Goal: Task Accomplishment & Management: Manage account settings

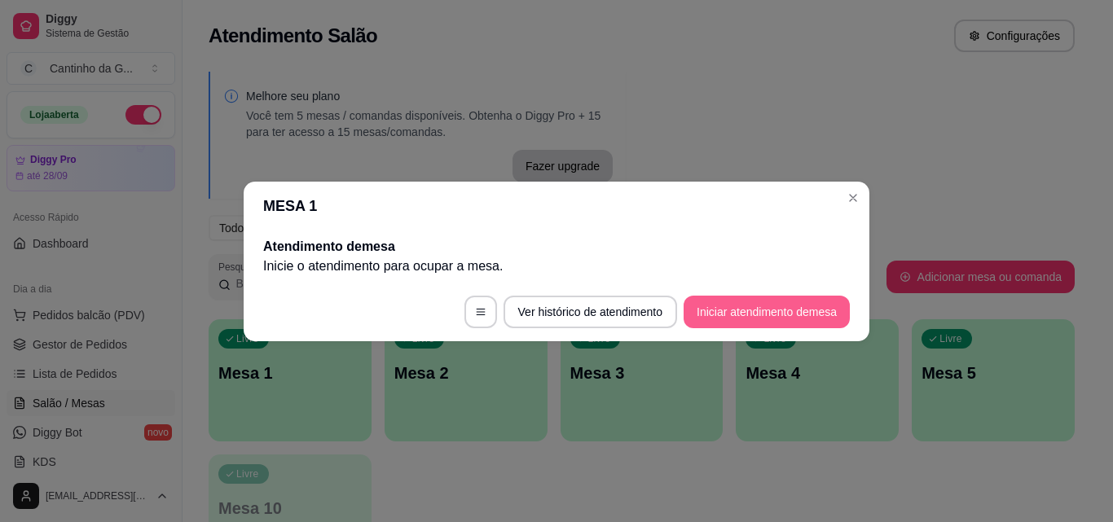
click at [748, 309] on button "Iniciar atendimento de mesa" at bounding box center [766, 312] width 166 height 33
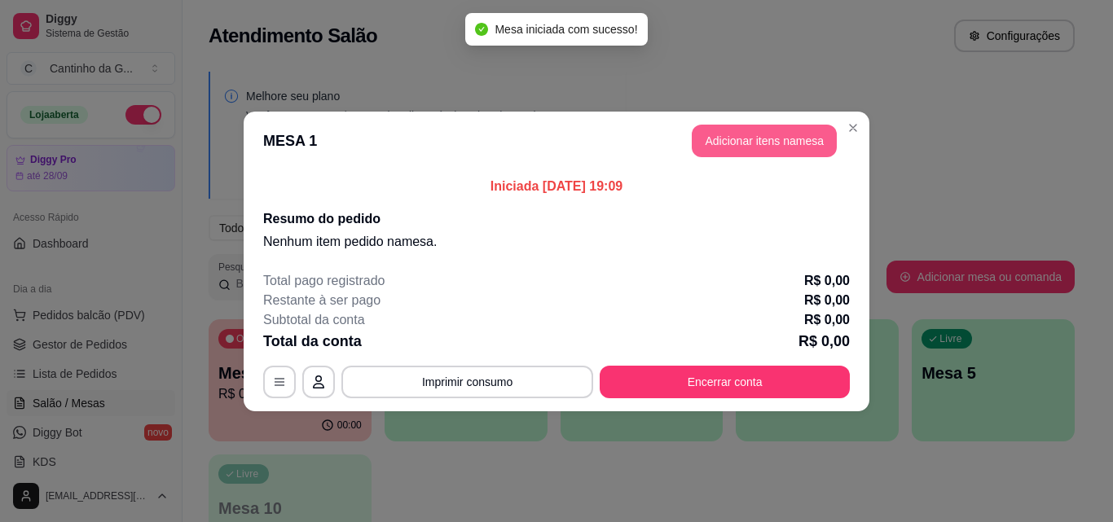
click at [718, 153] on button "Adicionar itens na mesa" at bounding box center [764, 141] width 145 height 33
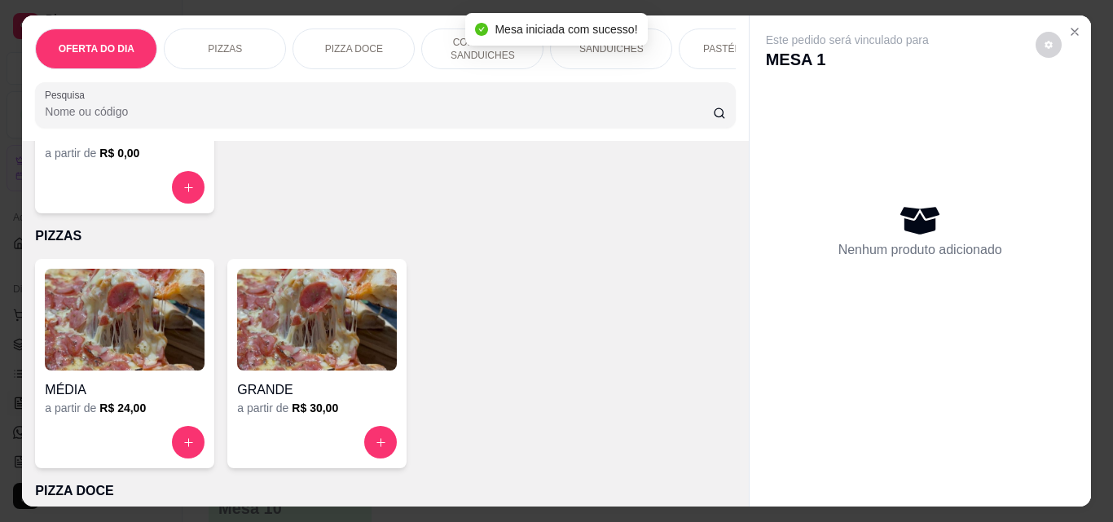
scroll to position [244, 0]
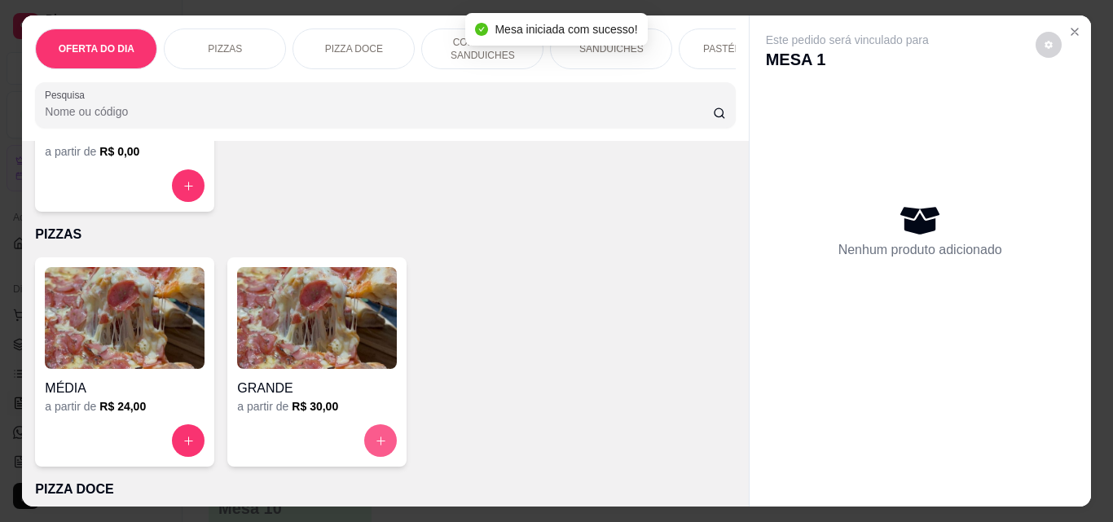
click at [375, 446] on icon "increase-product-quantity" at bounding box center [381, 441] width 12 height 12
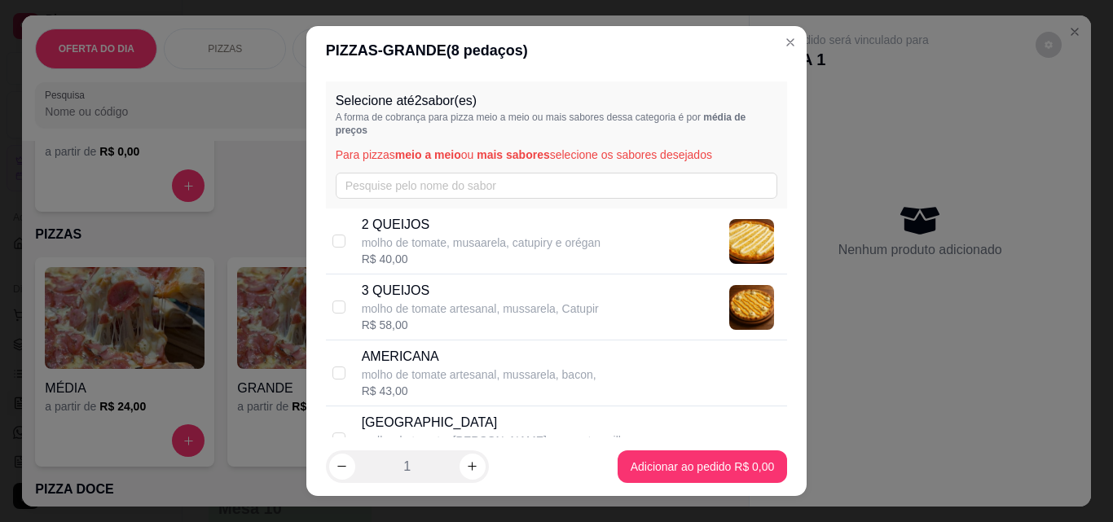
scroll to position [163, 0]
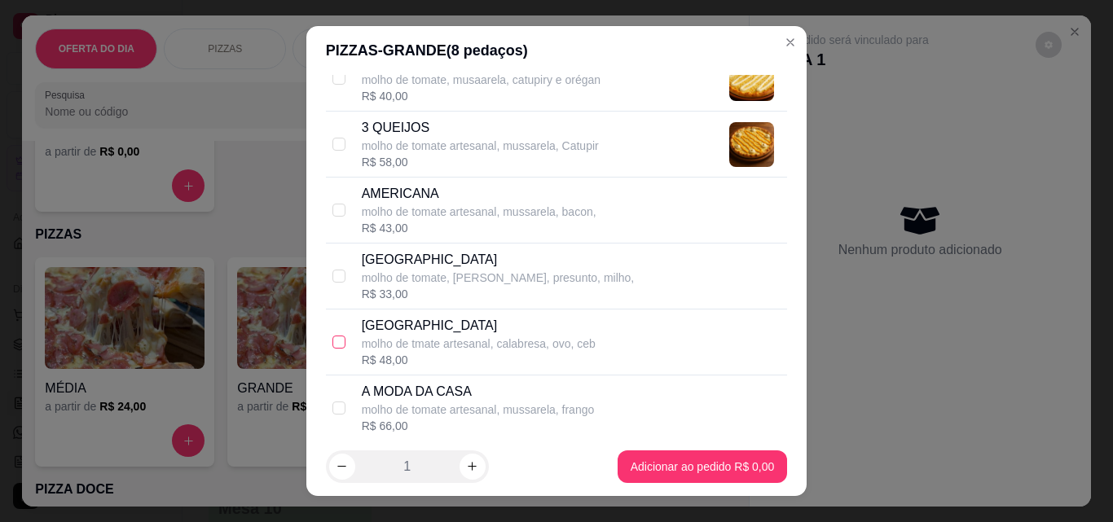
click at [332, 342] on input "checkbox" at bounding box center [338, 342] width 13 height 13
checkbox input "true"
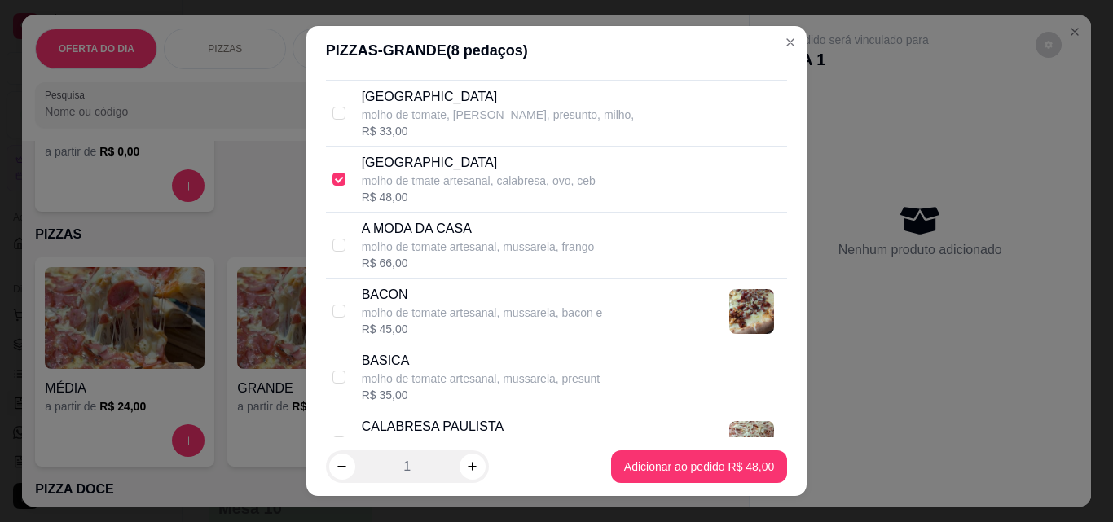
scroll to position [489, 0]
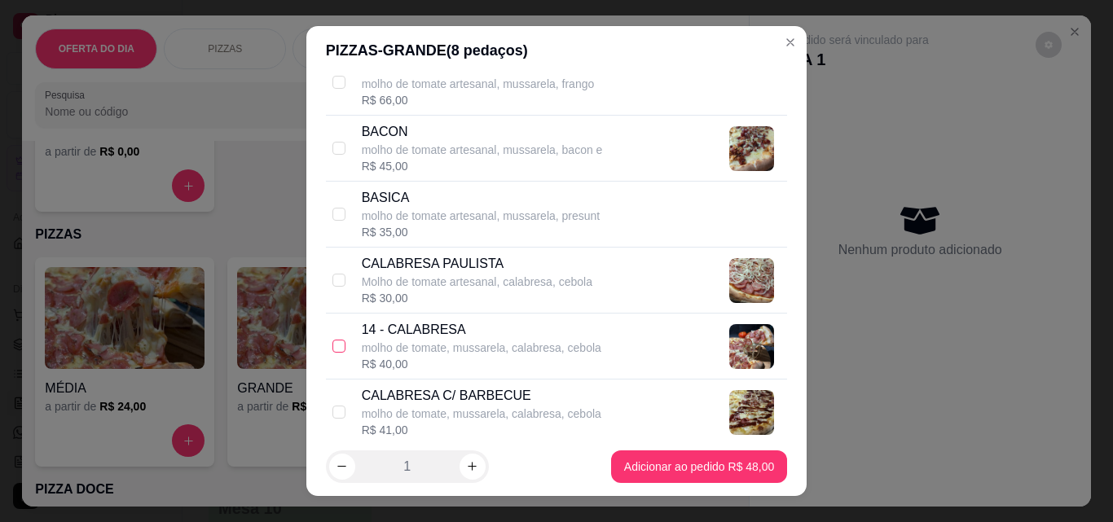
click at [334, 347] on input "checkbox" at bounding box center [338, 346] width 13 height 13
checkbox input "true"
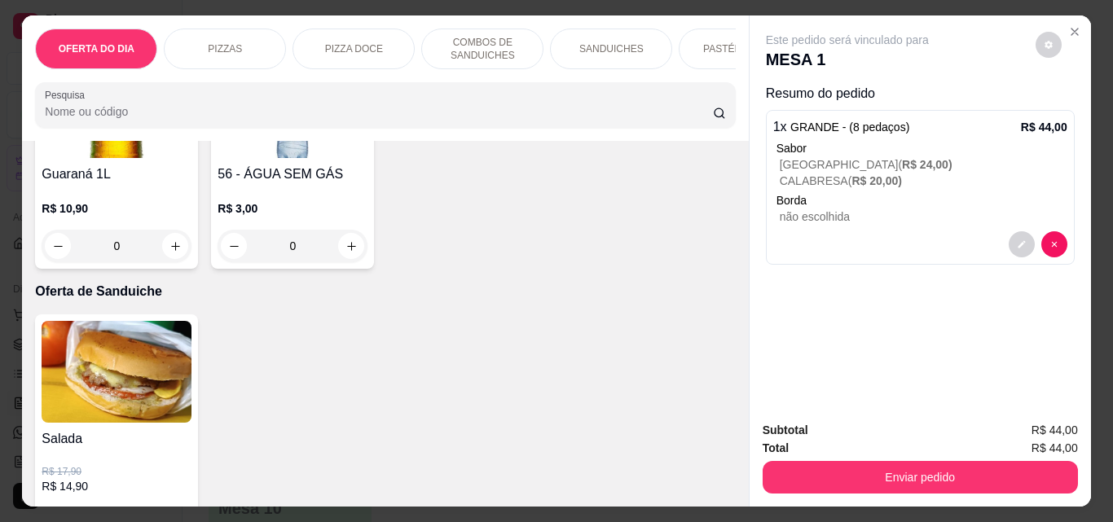
scroll to position [4073, 0]
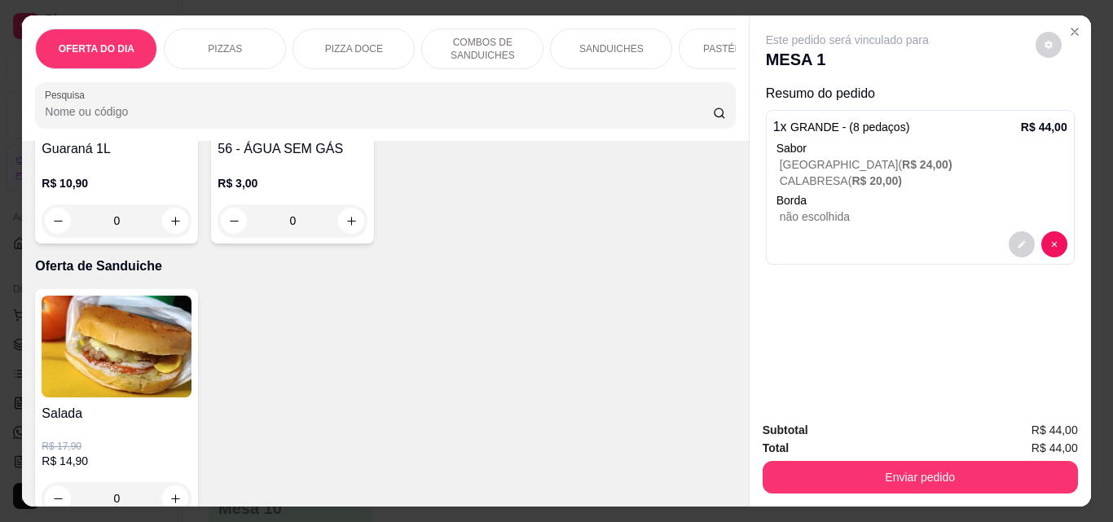
type input "1"
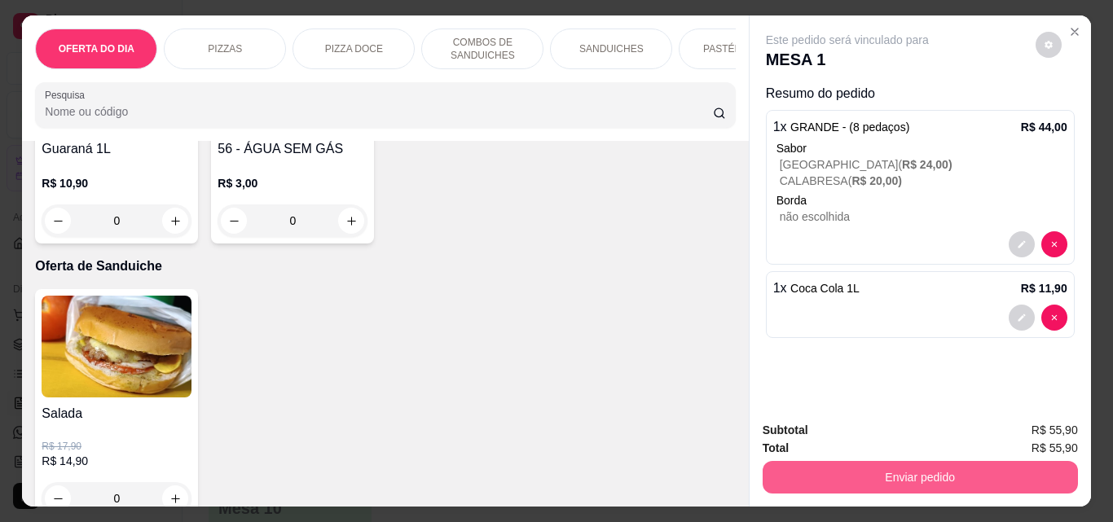
click at [864, 463] on button "Enviar pedido" at bounding box center [919, 477] width 315 height 33
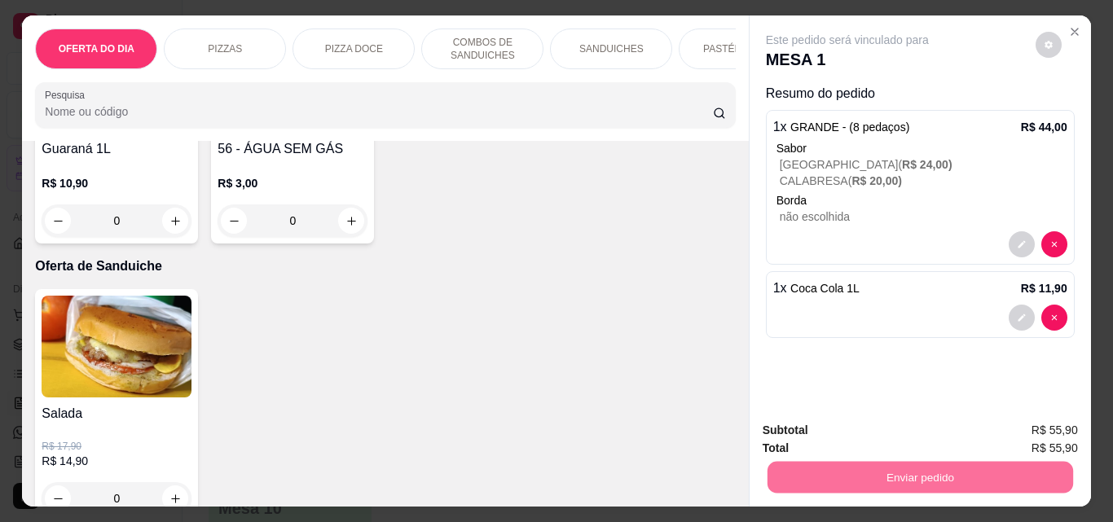
click at [842, 426] on button "Não registrar e enviar pedido" at bounding box center [865, 430] width 169 height 31
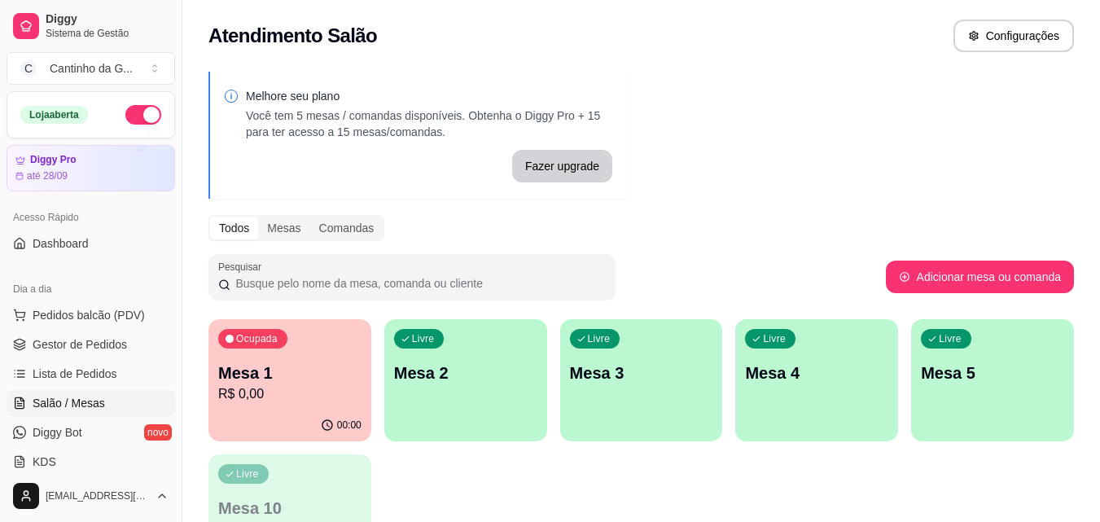
click at [332, 430] on icon "button" at bounding box center [327, 425] width 13 height 13
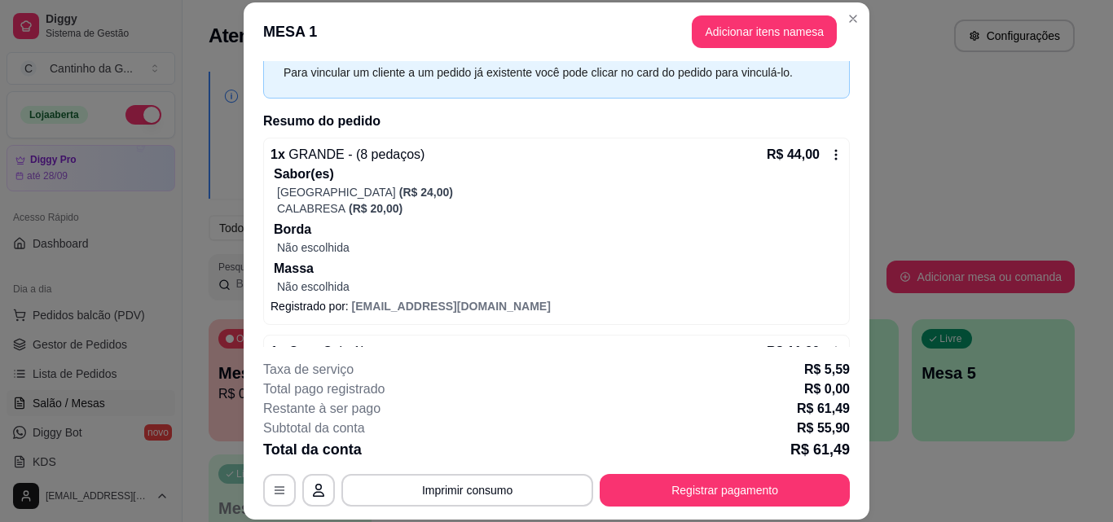
scroll to position [0, 0]
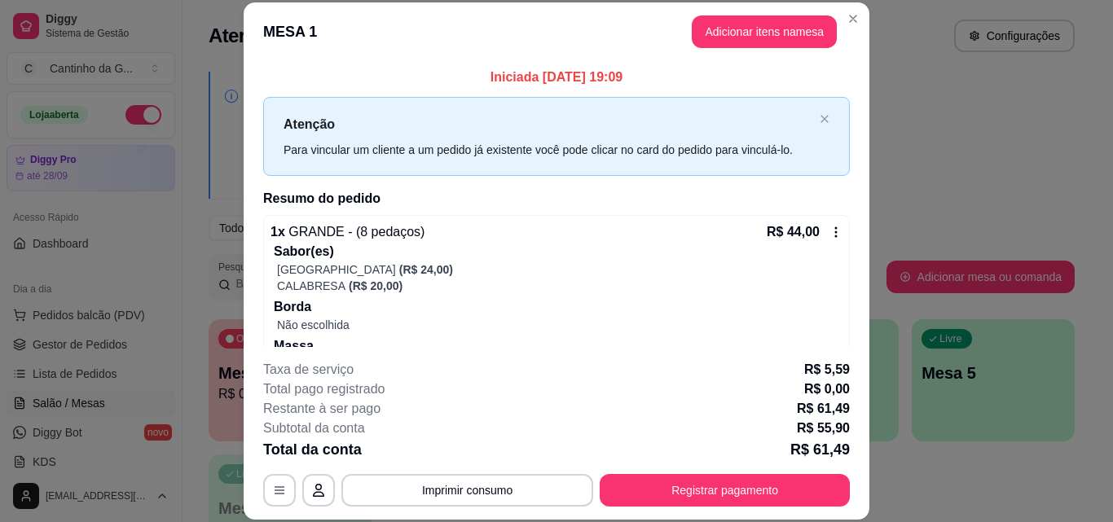
click at [829, 231] on icon at bounding box center [835, 232] width 13 height 13
click at [829, 226] on icon at bounding box center [835, 232] width 13 height 13
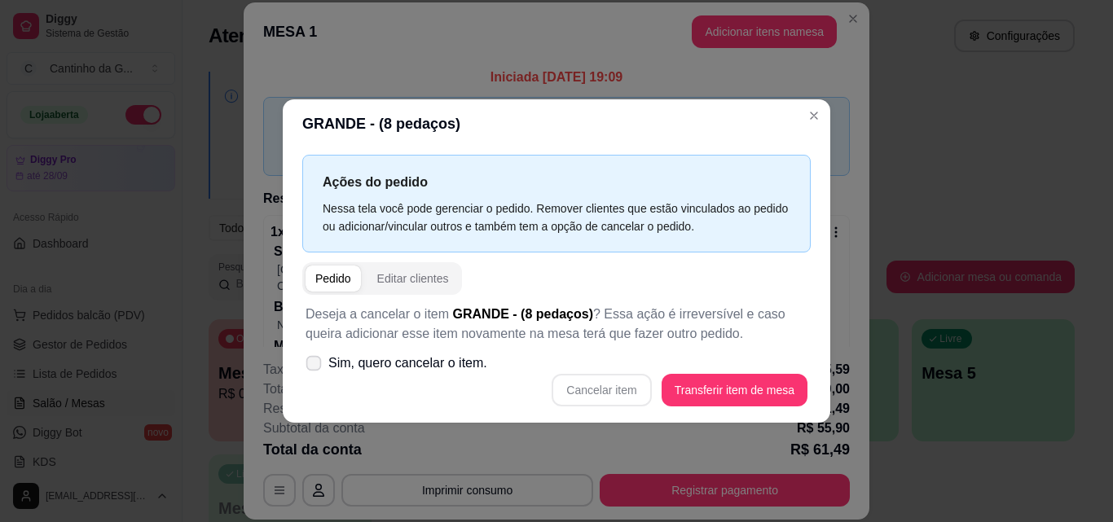
click at [397, 351] on label "Sim, quero cancelar o item." at bounding box center [396, 363] width 195 height 33
click at [315, 366] on input "Sim, quero cancelar o item." at bounding box center [310, 371] width 11 height 11
checkbox input "true"
click at [612, 389] on button "Cancelar item" at bounding box center [600, 390] width 99 height 33
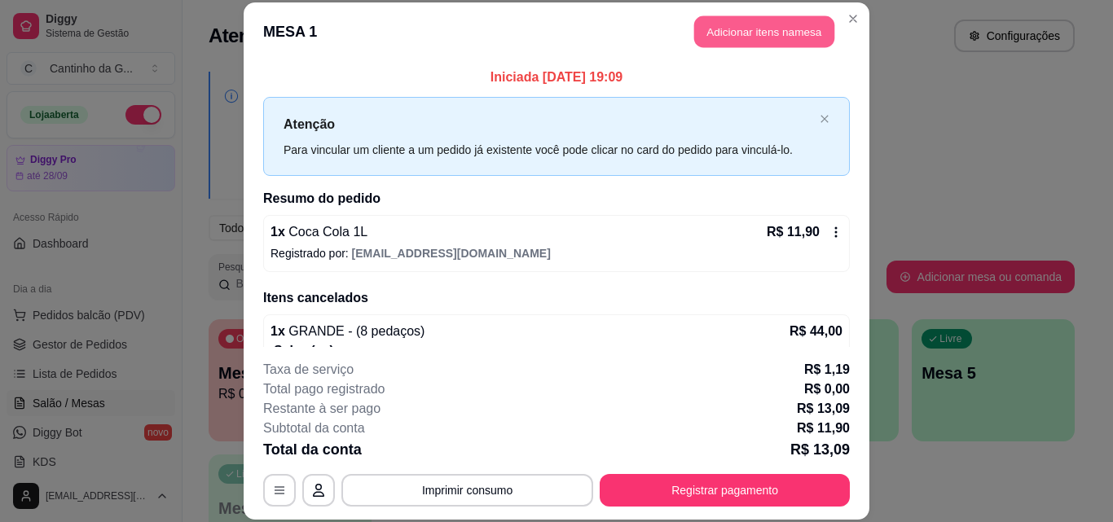
click at [786, 40] on button "Adicionar itens na mesa" at bounding box center [764, 32] width 140 height 32
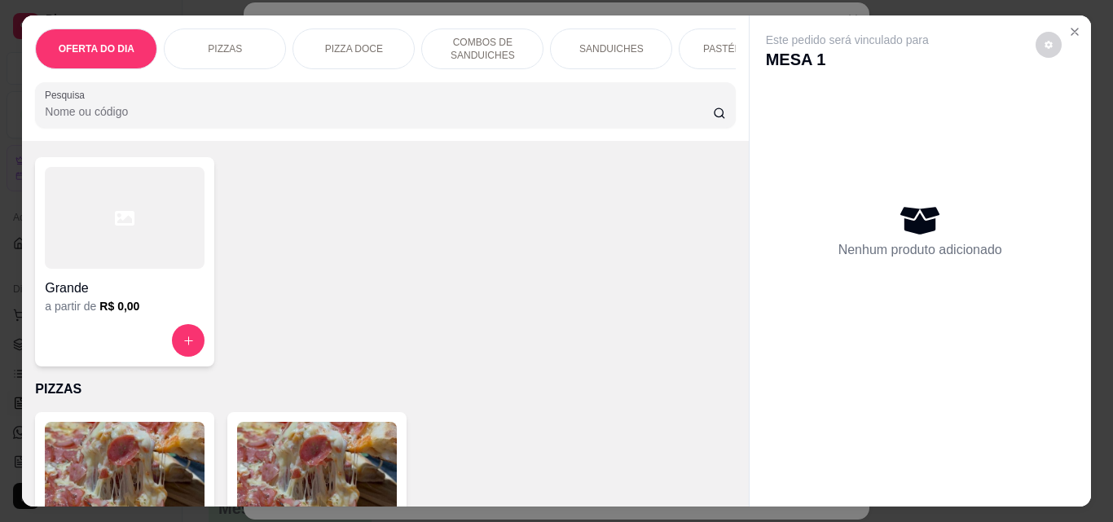
scroll to position [244, 0]
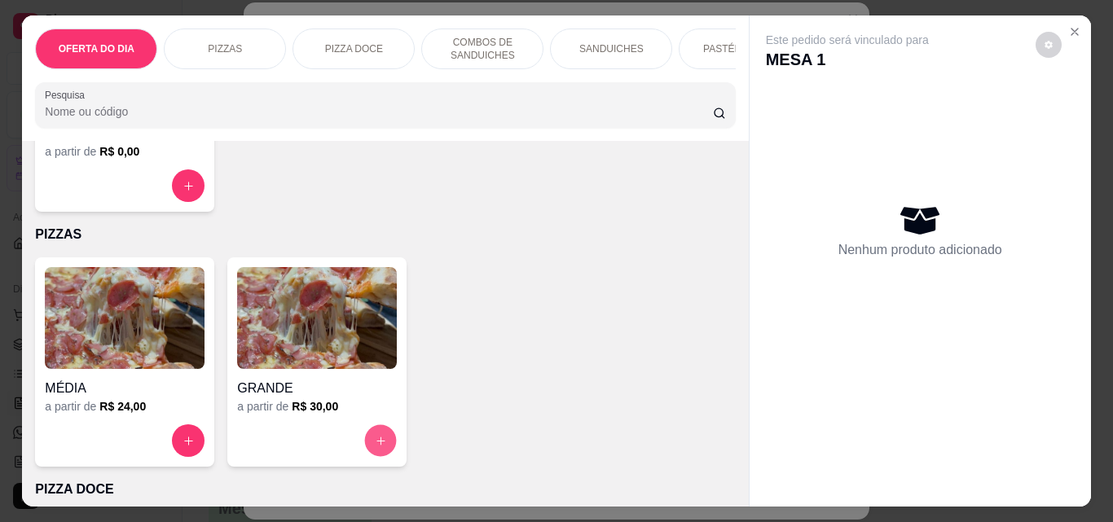
click at [377, 447] on icon "increase-product-quantity" at bounding box center [381, 441] width 12 height 12
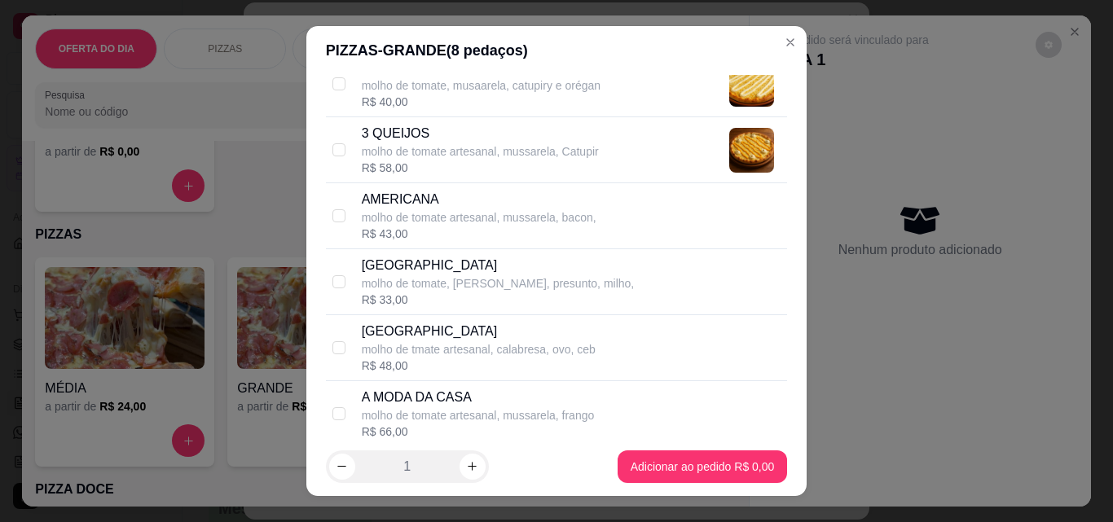
scroll to position [163, 0]
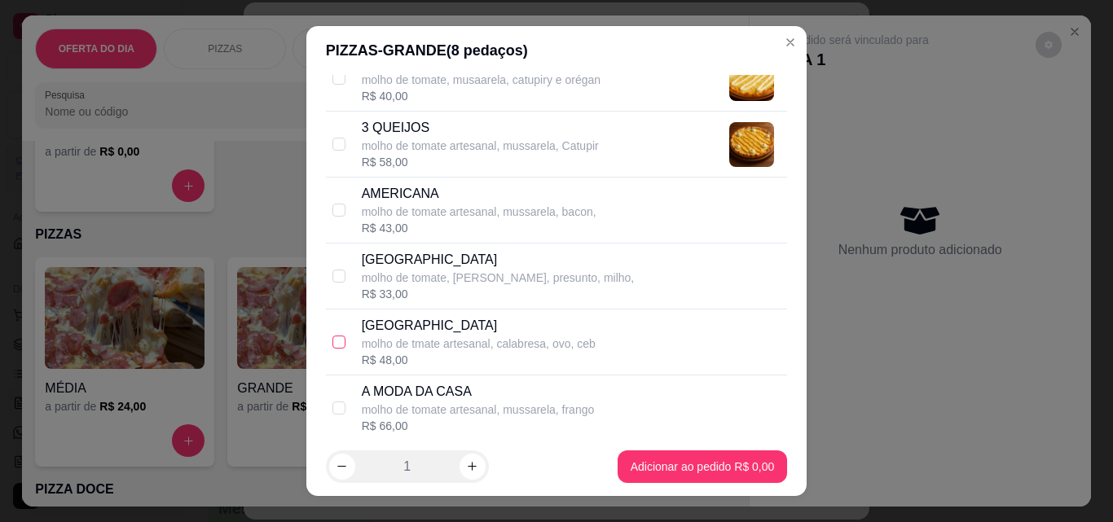
click at [339, 339] on input "checkbox" at bounding box center [338, 342] width 13 height 13
checkbox input "true"
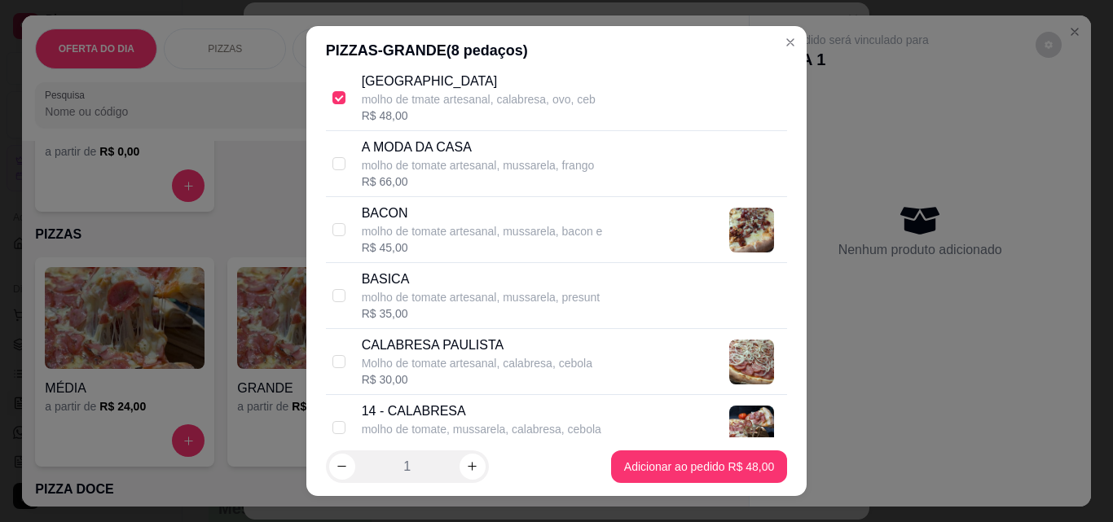
scroll to position [489, 0]
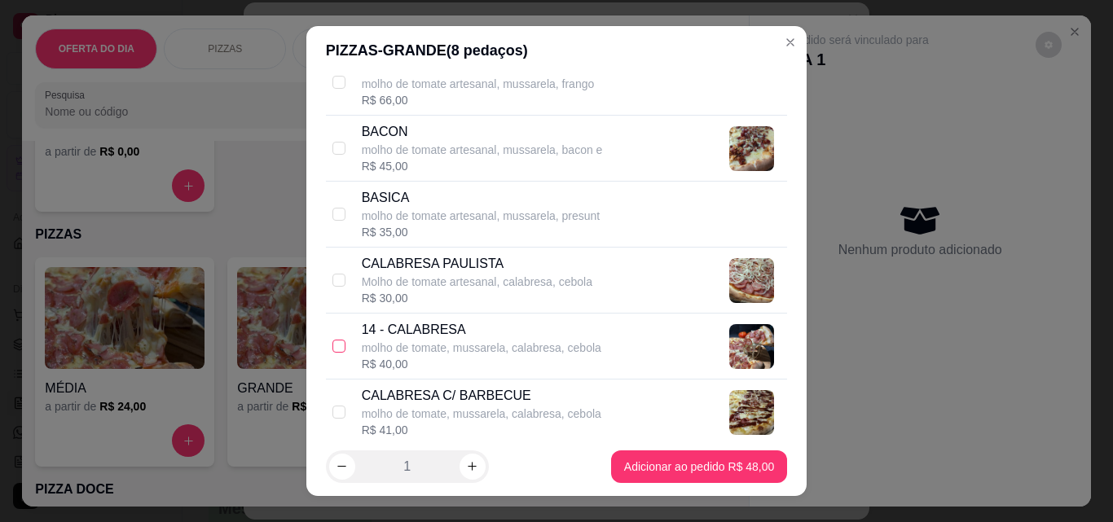
click at [337, 347] on input "checkbox" at bounding box center [338, 346] width 13 height 13
checkbox input "true"
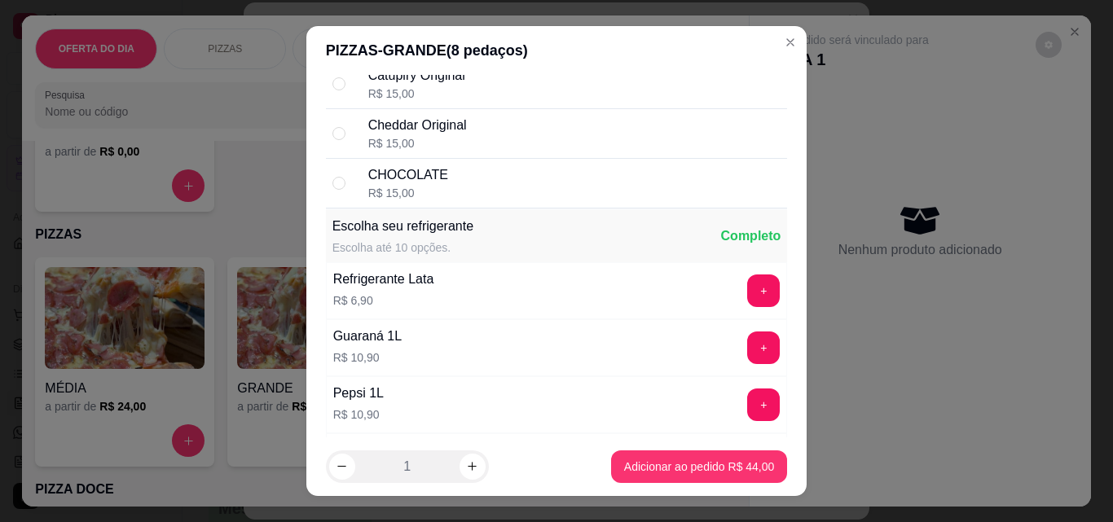
scroll to position [2192, 0]
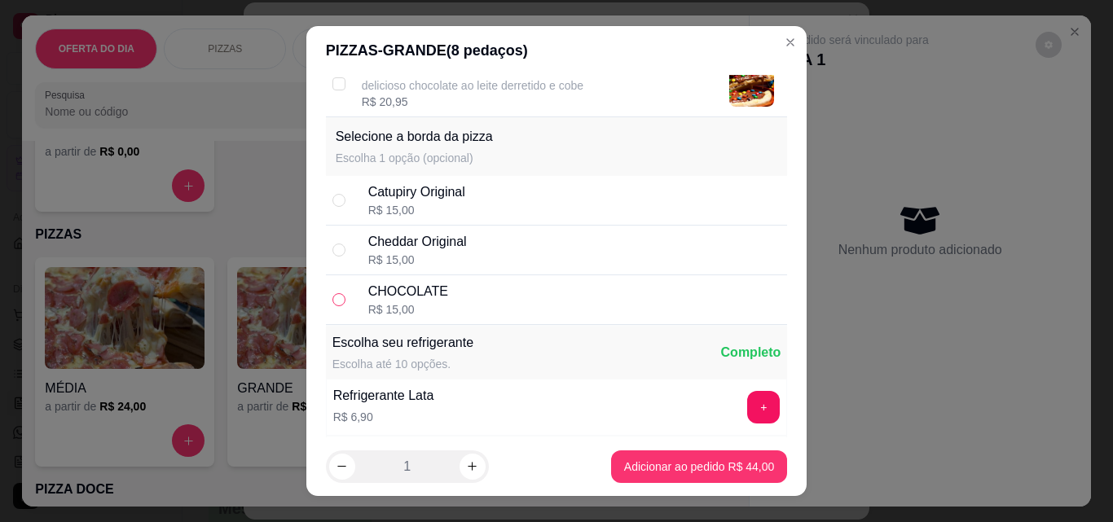
click at [332, 299] on input "radio" at bounding box center [338, 299] width 13 height 13
radio input "true"
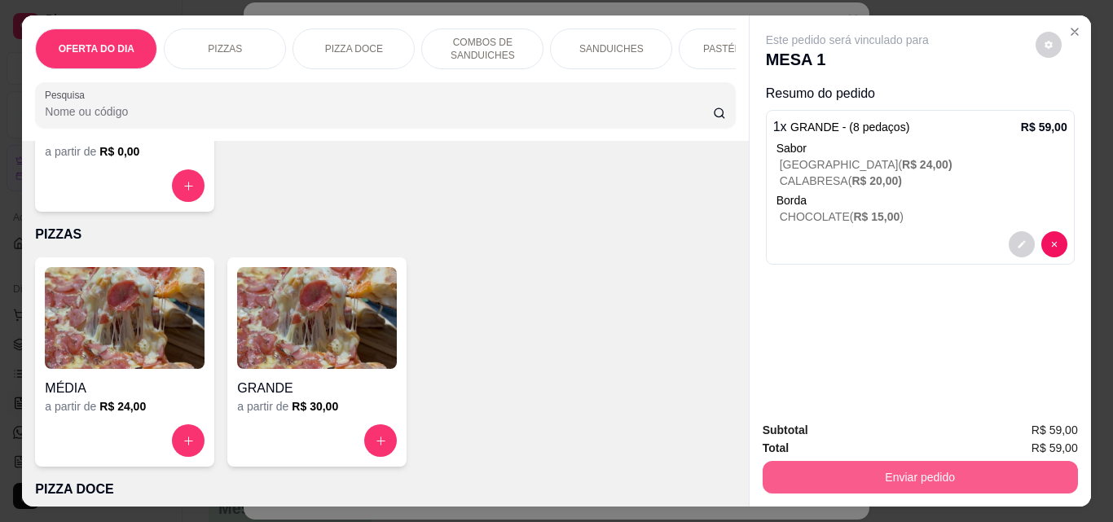
click at [971, 470] on button "Enviar pedido" at bounding box center [919, 477] width 315 height 33
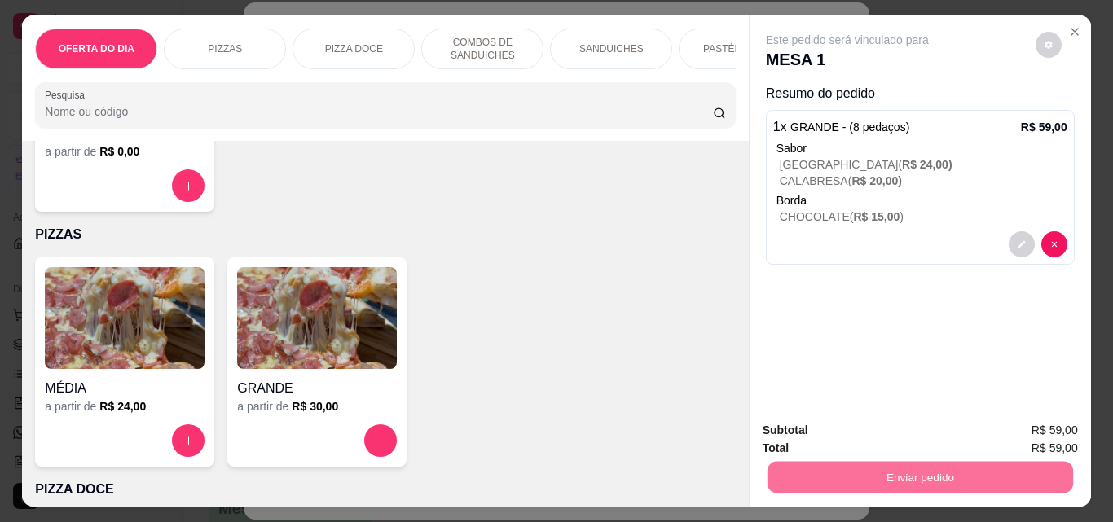
click at [649, 389] on div "MÉDIA a partir de R$ 24,00 GRANDE a partir de R$ 30,00" at bounding box center [385, 361] width 700 height 209
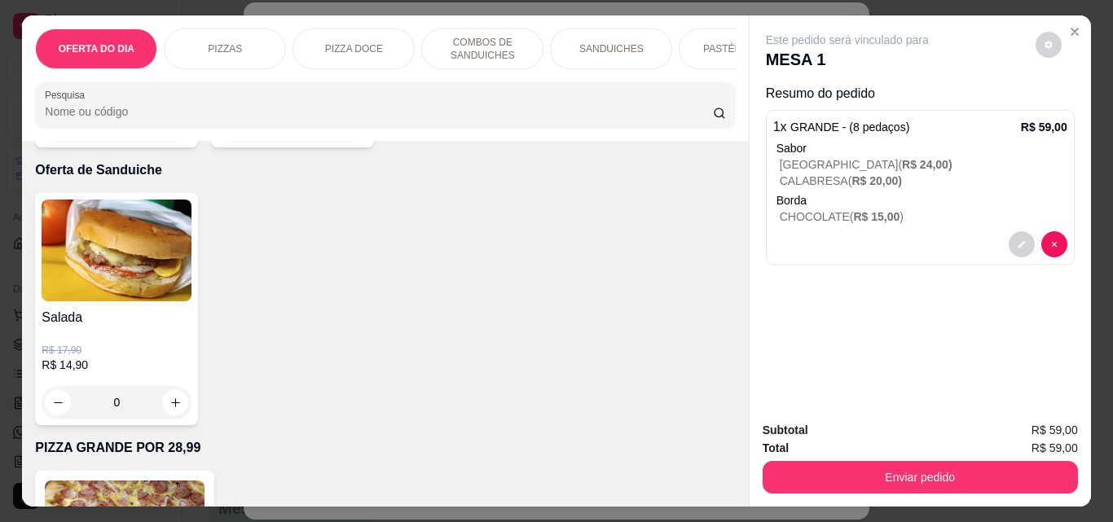
scroll to position [4154, 0]
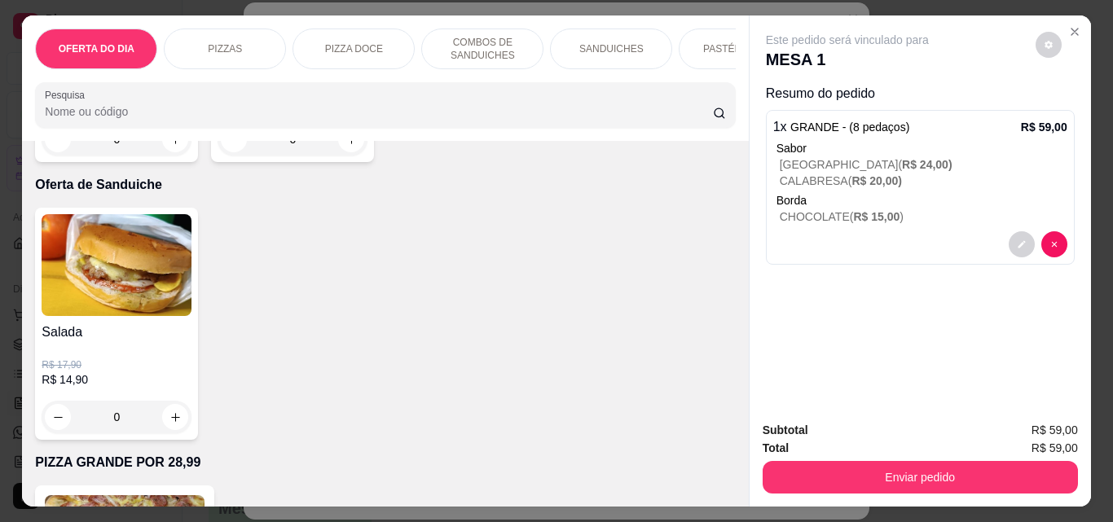
type input "1"
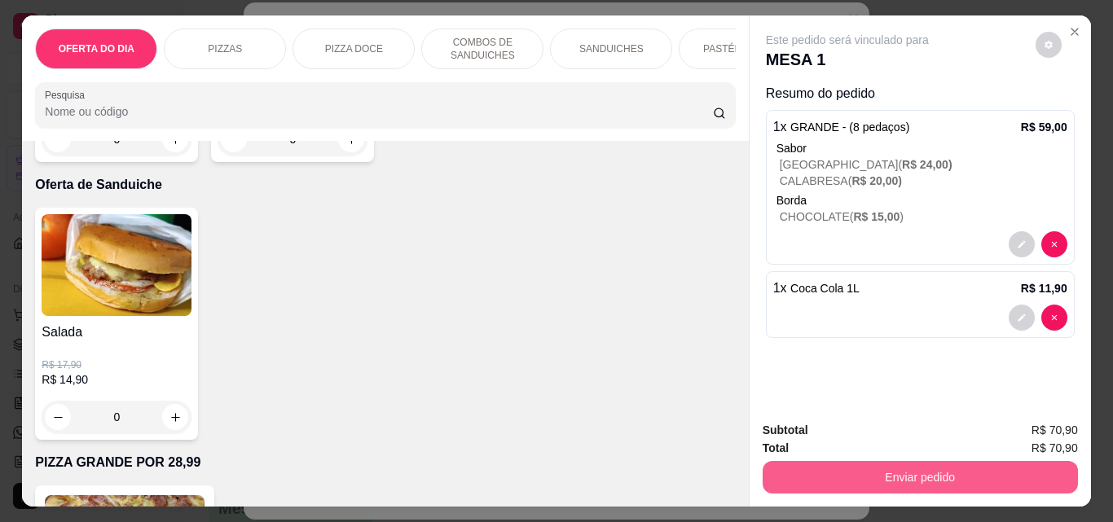
click at [870, 471] on button "Enviar pedido" at bounding box center [919, 477] width 315 height 33
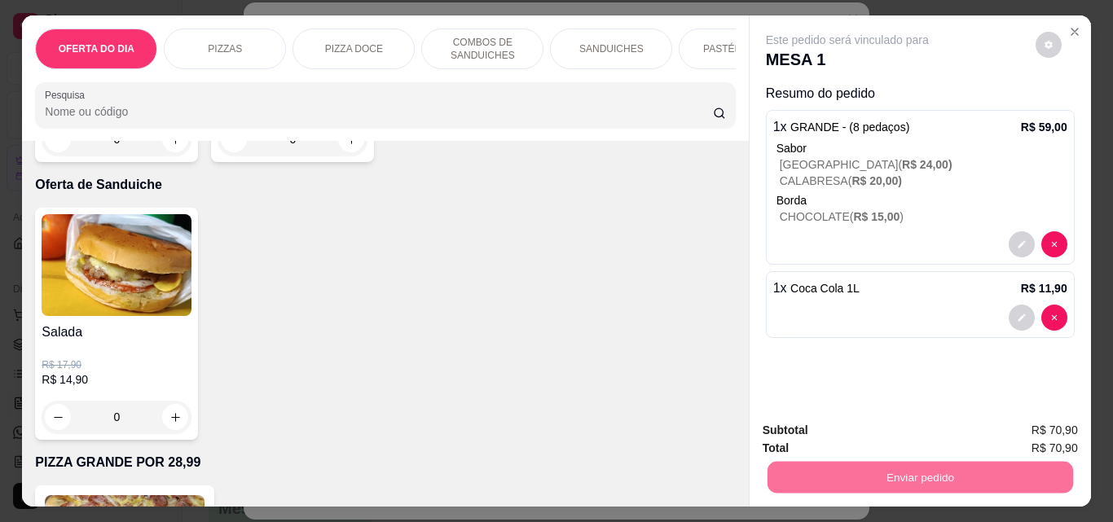
click at [870, 441] on button "Não registrar e enviar pedido" at bounding box center [865, 430] width 169 height 31
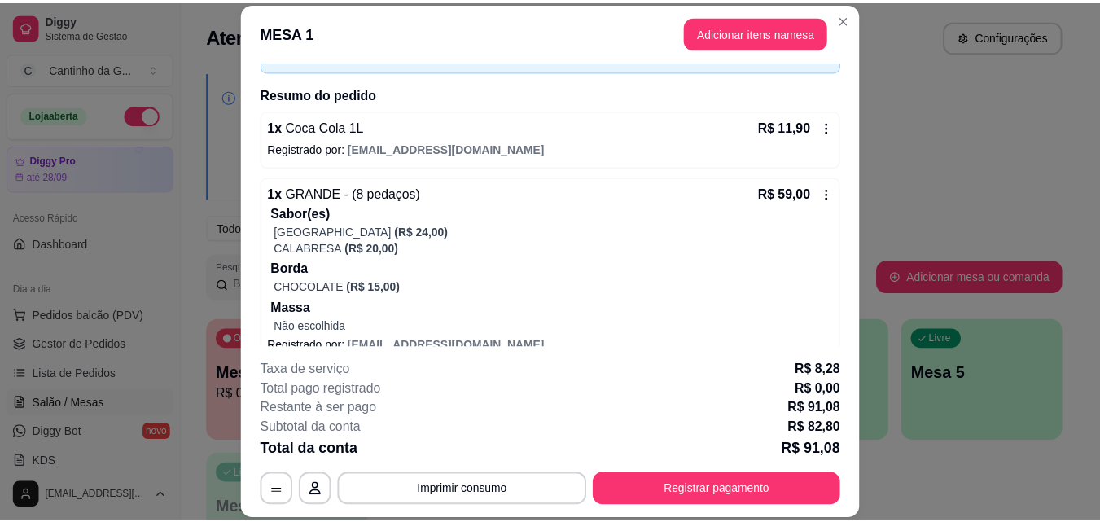
scroll to position [163, 0]
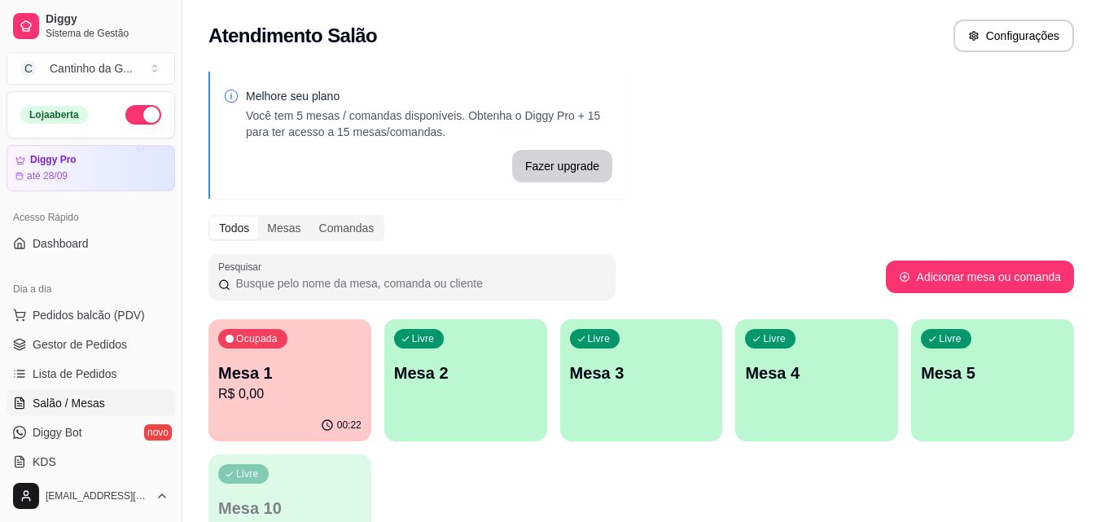
click at [751, 173] on div "Melhore seu plano Você tem 5 mesas / comandas disponíveis. Obtenha o Diggy Pro …" at bounding box center [641, 329] width 918 height 534
click at [67, 349] on span "Gestor de Pedidos" at bounding box center [80, 344] width 94 height 16
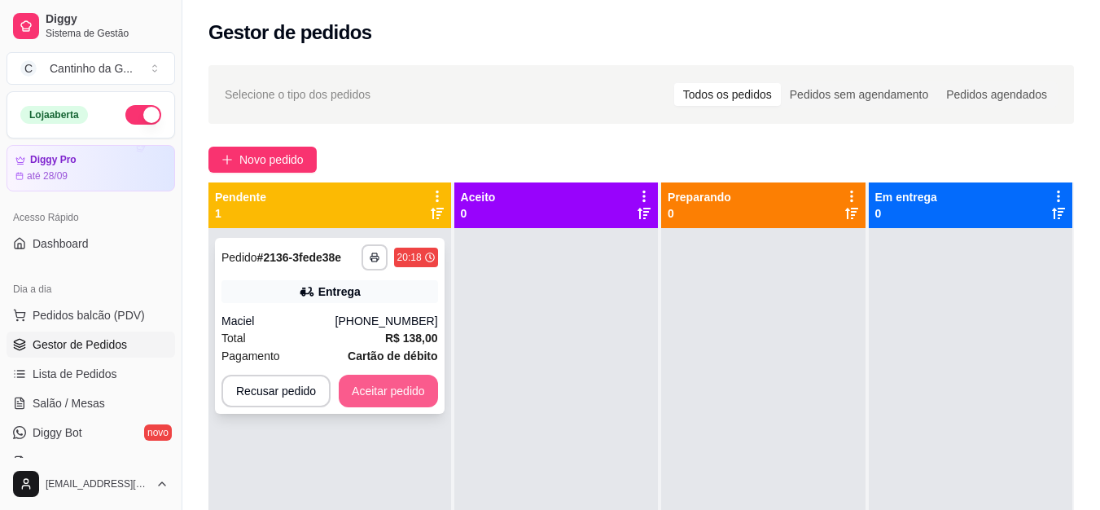
click at [380, 390] on button "Aceitar pedido" at bounding box center [388, 391] width 99 height 33
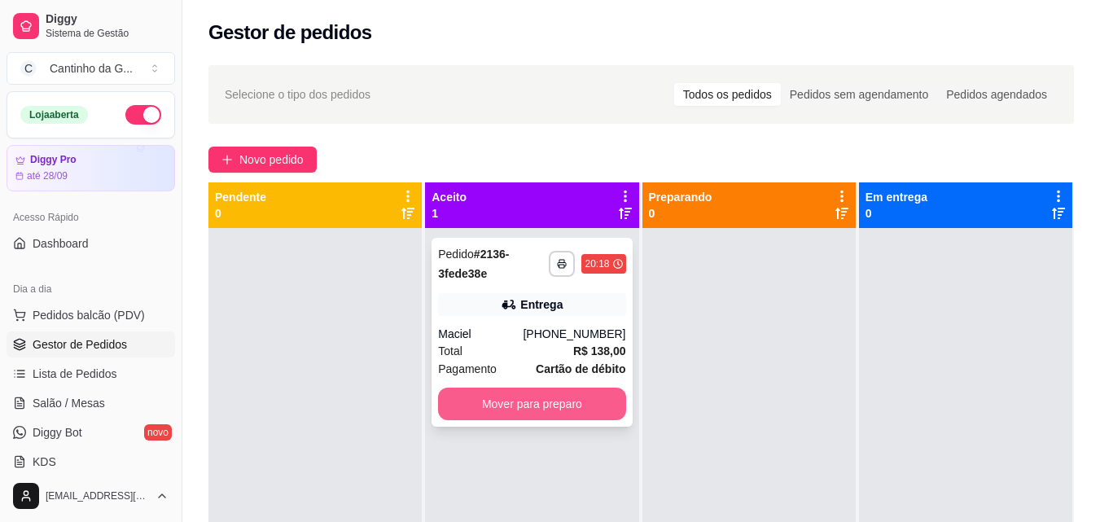
click at [524, 413] on button "Mover para preparo" at bounding box center [531, 404] width 187 height 33
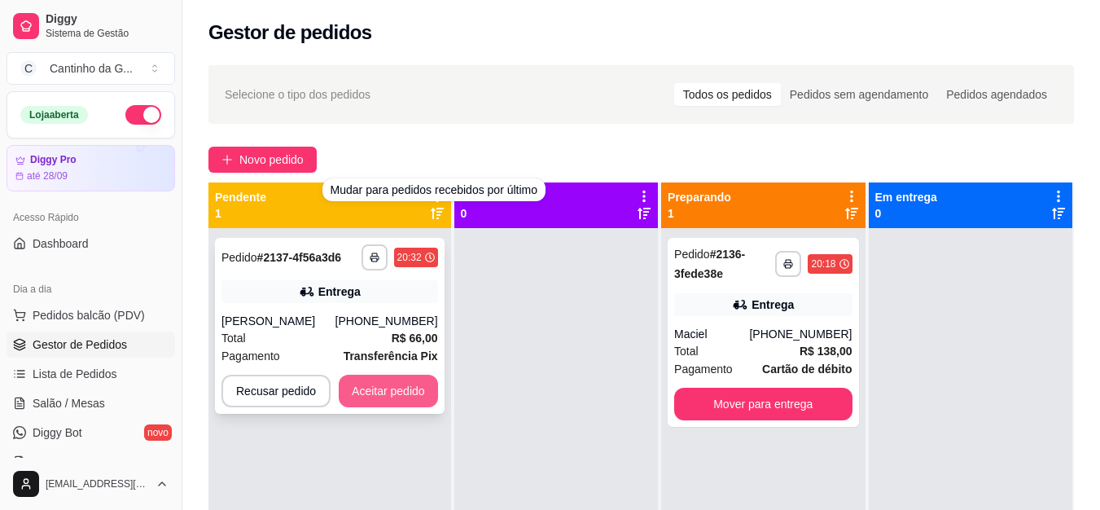
click at [411, 387] on button "Aceitar pedido" at bounding box center [388, 391] width 99 height 33
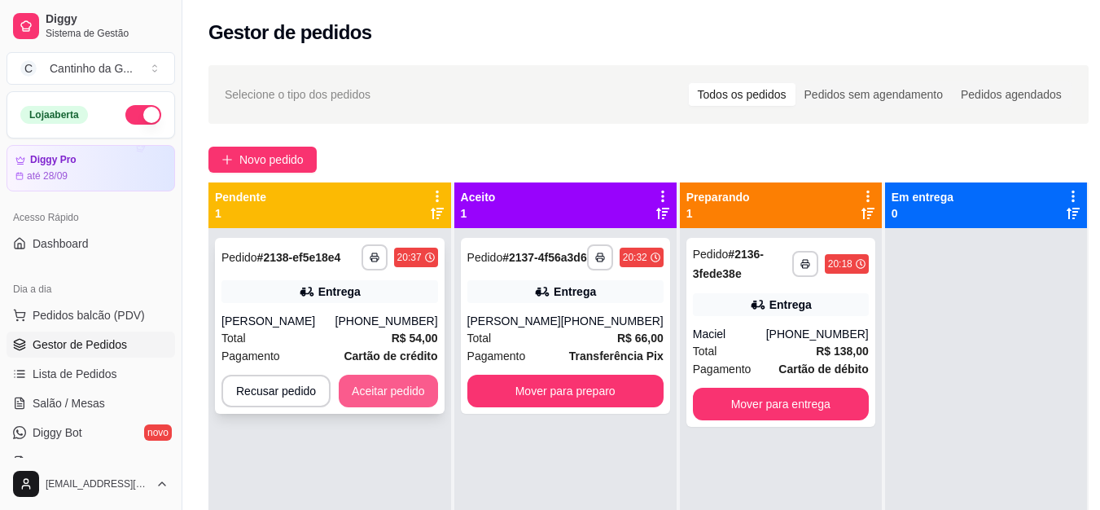
click at [412, 397] on button "Aceitar pedido" at bounding box center [388, 391] width 99 height 33
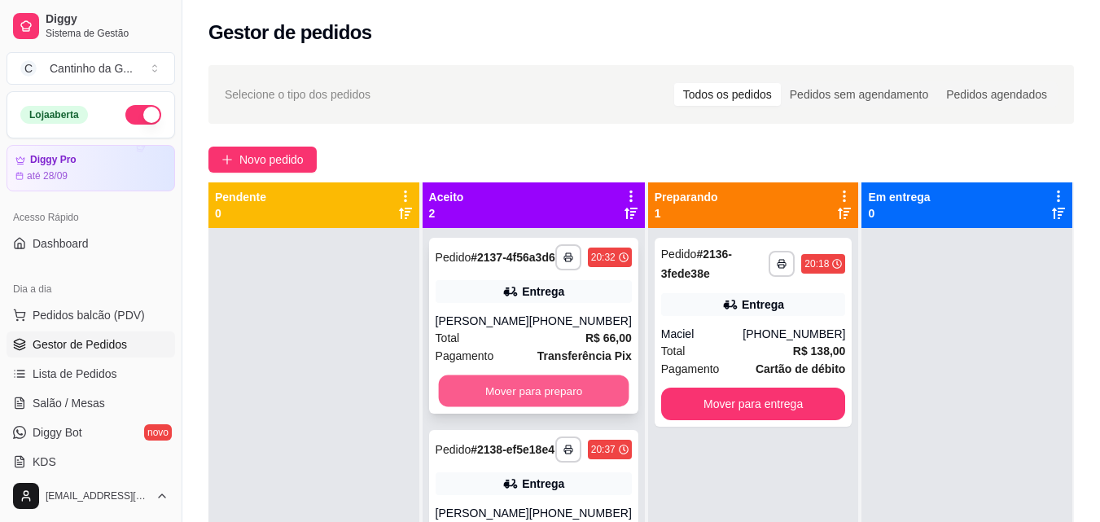
click at [585, 407] on button "Mover para preparo" at bounding box center [533, 392] width 191 height 32
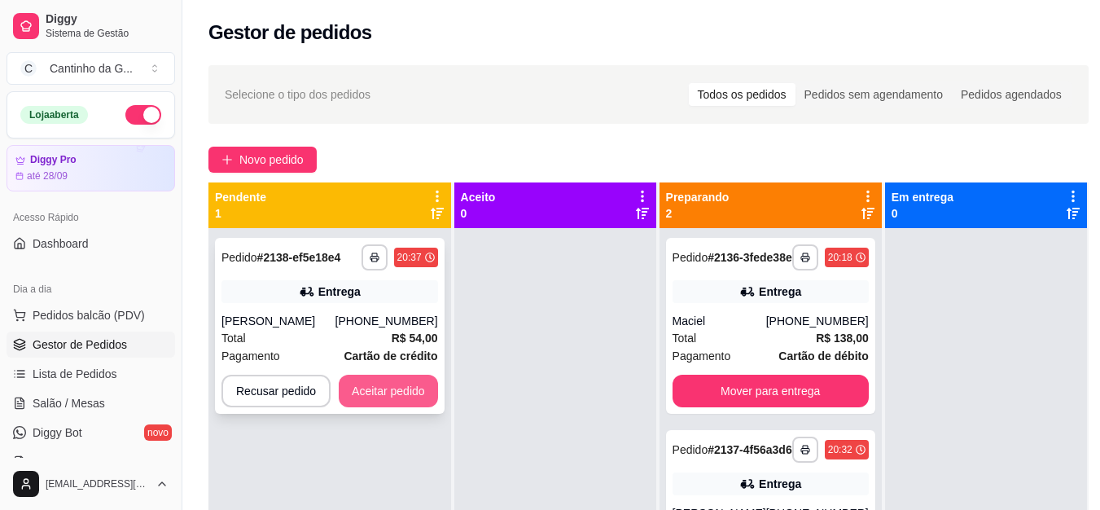
click at [401, 397] on button "Aceitar pedido" at bounding box center [388, 391] width 99 height 33
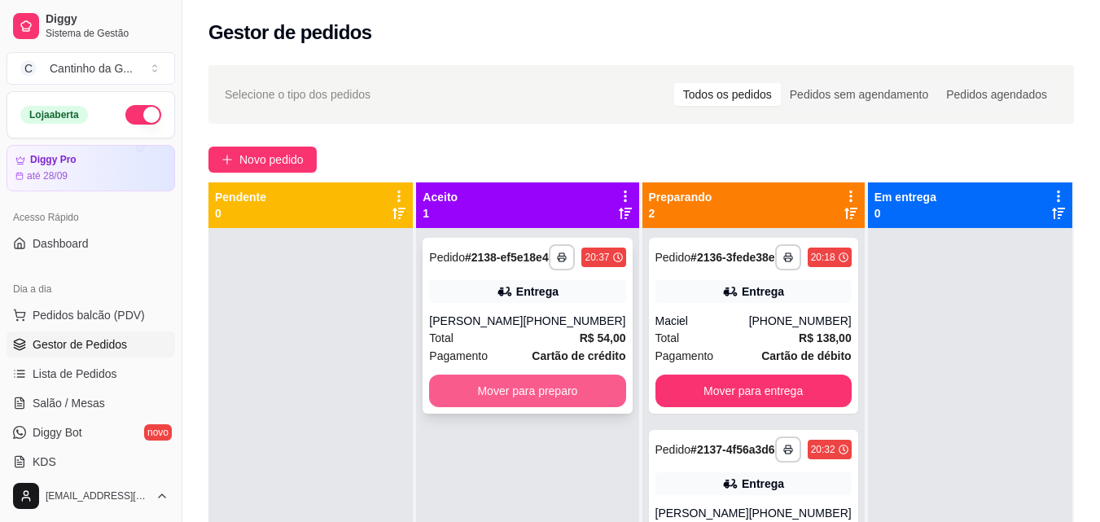
click at [588, 407] on button "Mover para preparo" at bounding box center [527, 391] width 196 height 33
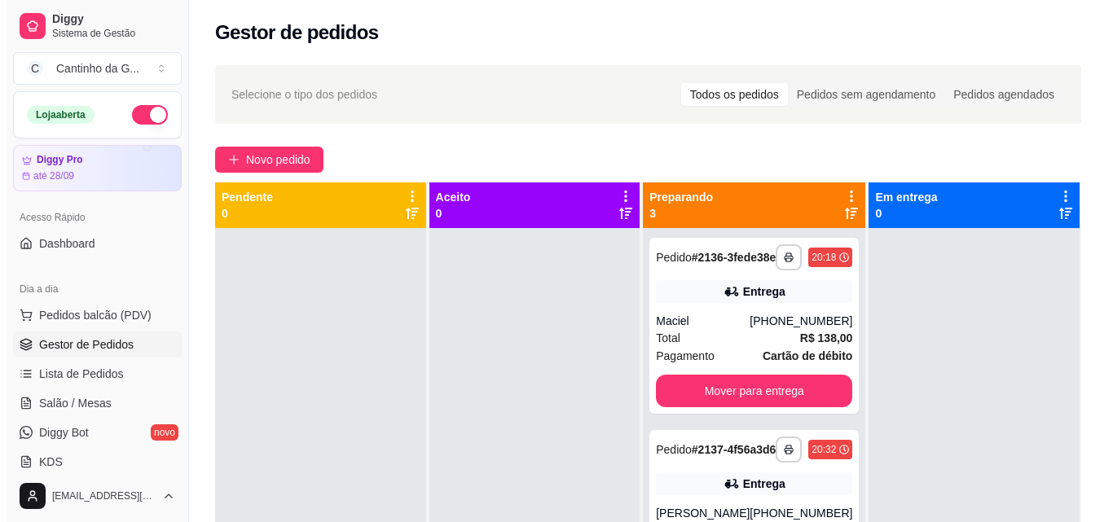
scroll to position [163, 0]
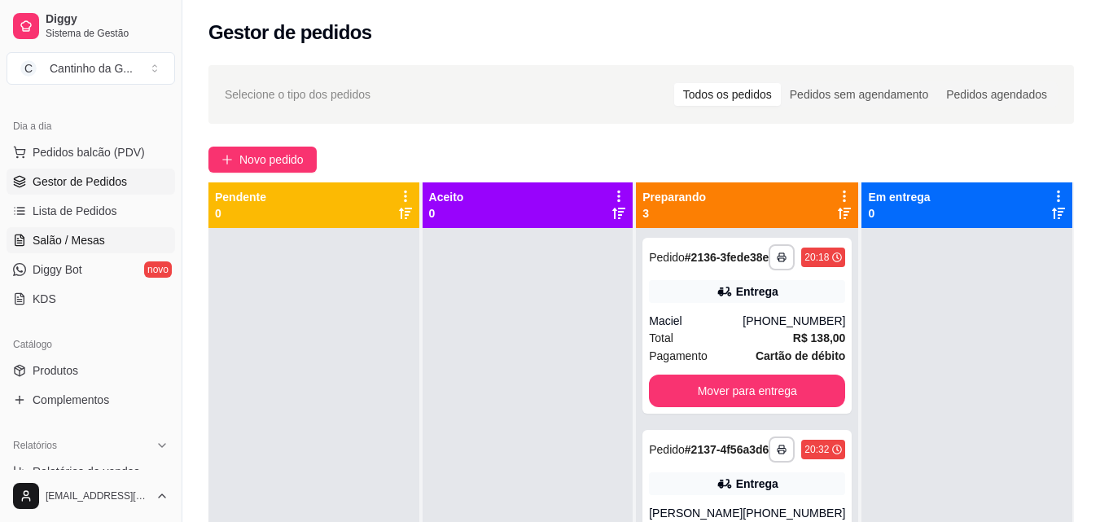
click at [116, 238] on link "Salão / Mesas" at bounding box center [91, 240] width 169 height 26
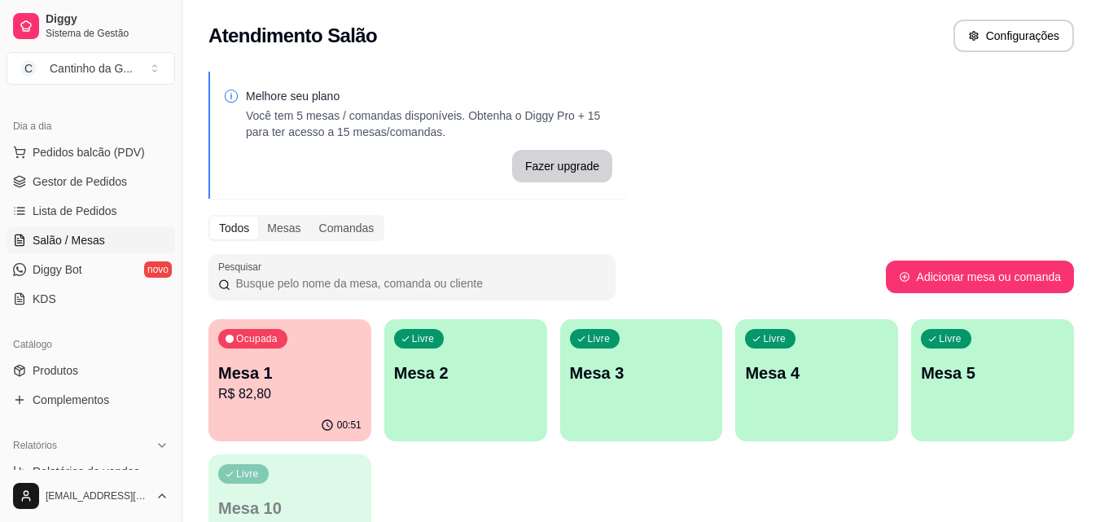
click at [313, 382] on p "Mesa 1" at bounding box center [289, 373] width 143 height 23
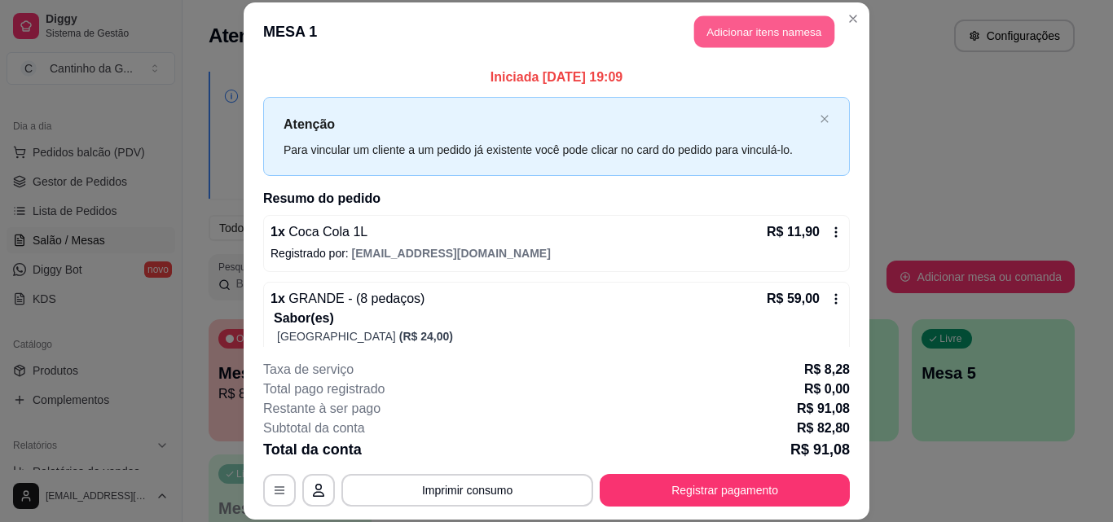
click at [775, 25] on button "Adicionar itens na mesa" at bounding box center [764, 32] width 140 height 32
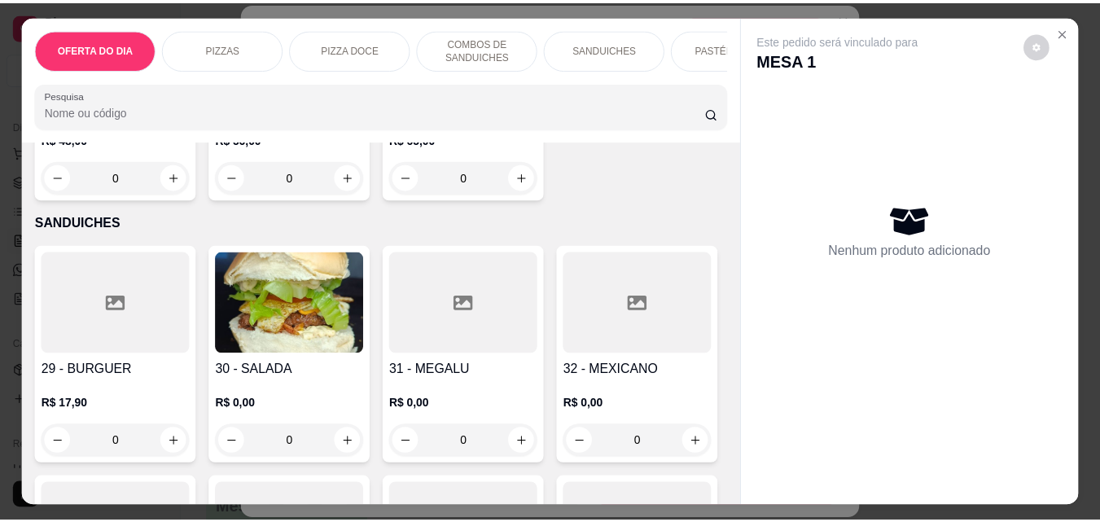
scroll to position [1059, 0]
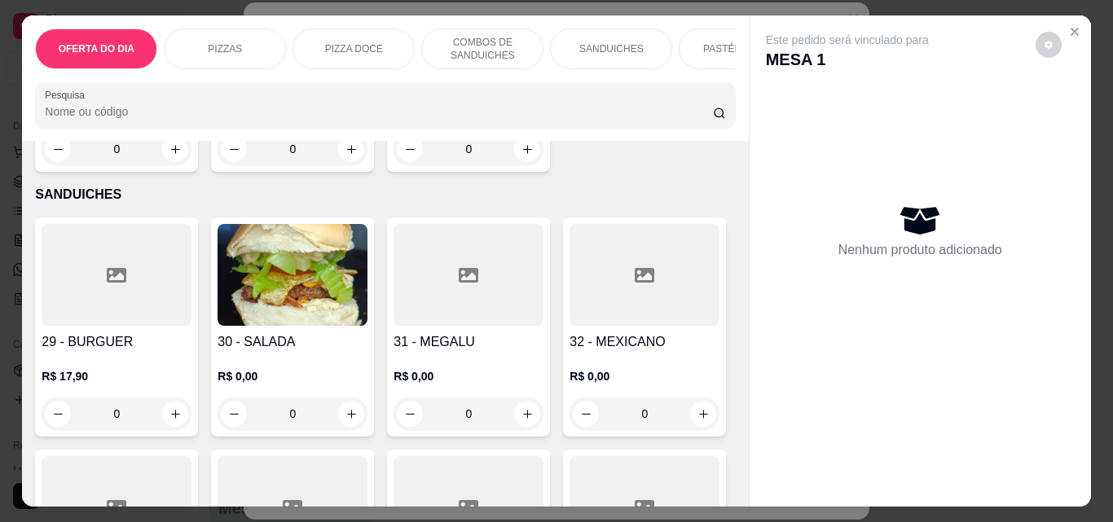
click at [173, 425] on div "0" at bounding box center [117, 413] width 150 height 33
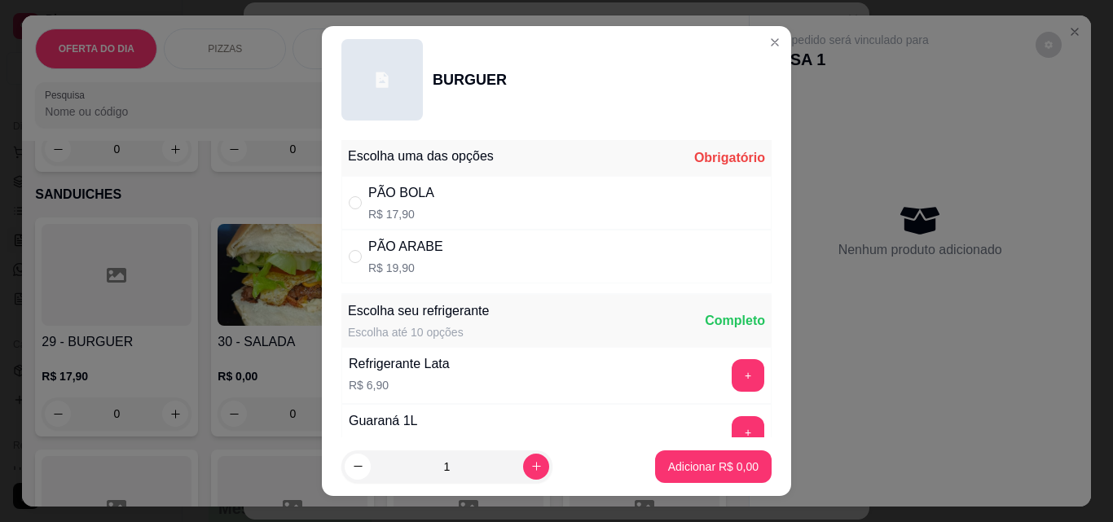
click at [509, 207] on div "PÃO BOLA R$ 17,90" at bounding box center [556, 203] width 430 height 54
radio input "true"
click at [687, 457] on button "Adicionar R$ 17,90" at bounding box center [709, 466] width 123 height 33
type input "1"
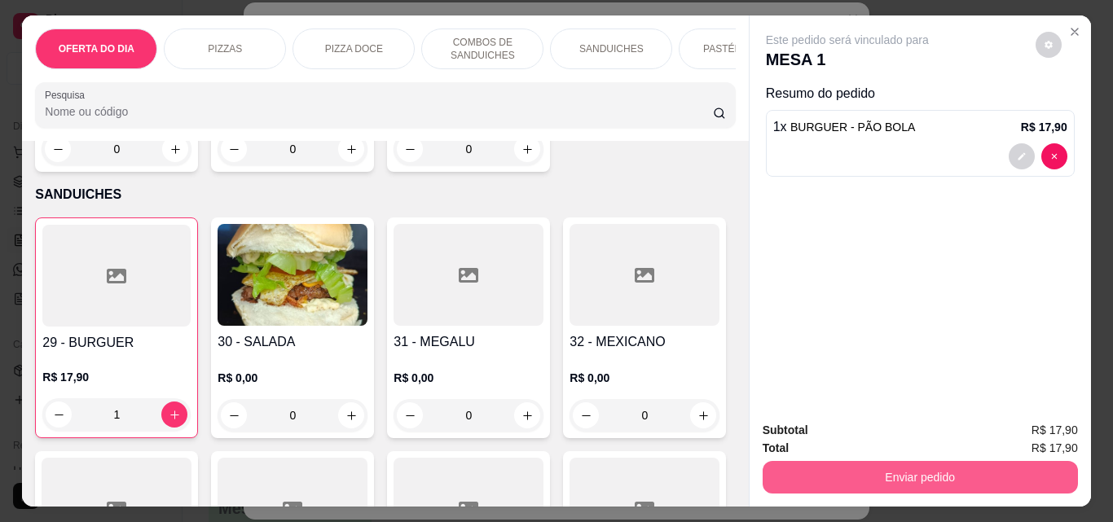
click at [977, 484] on button "Enviar pedido" at bounding box center [919, 477] width 315 height 33
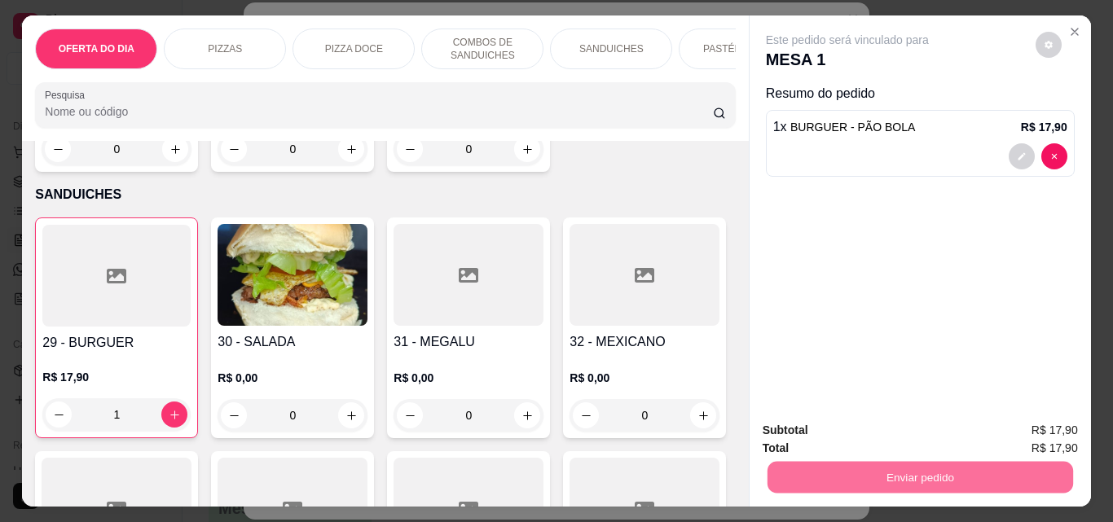
click at [923, 425] on button "Não registrar e enviar pedido" at bounding box center [866, 430] width 165 height 30
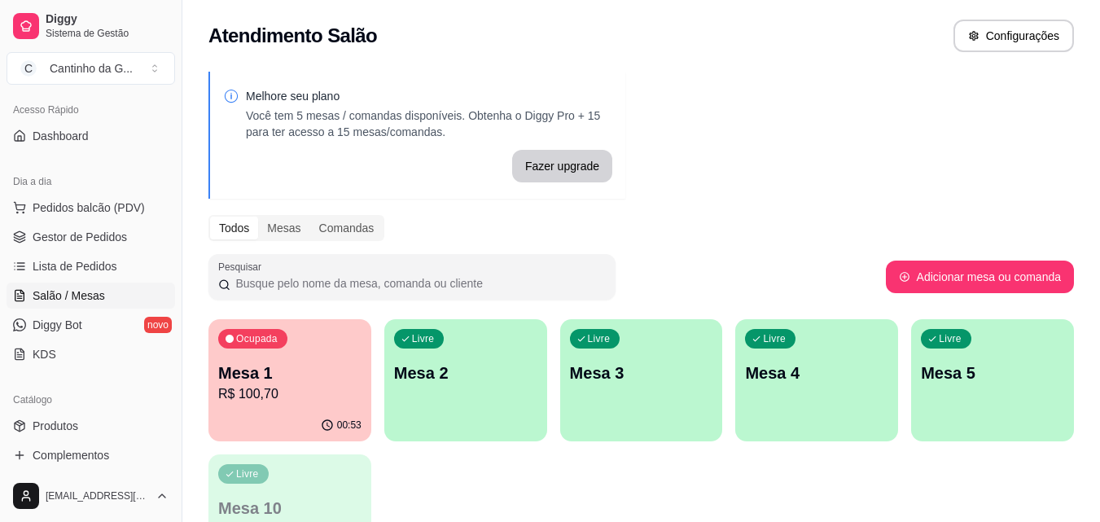
scroll to position [81, 0]
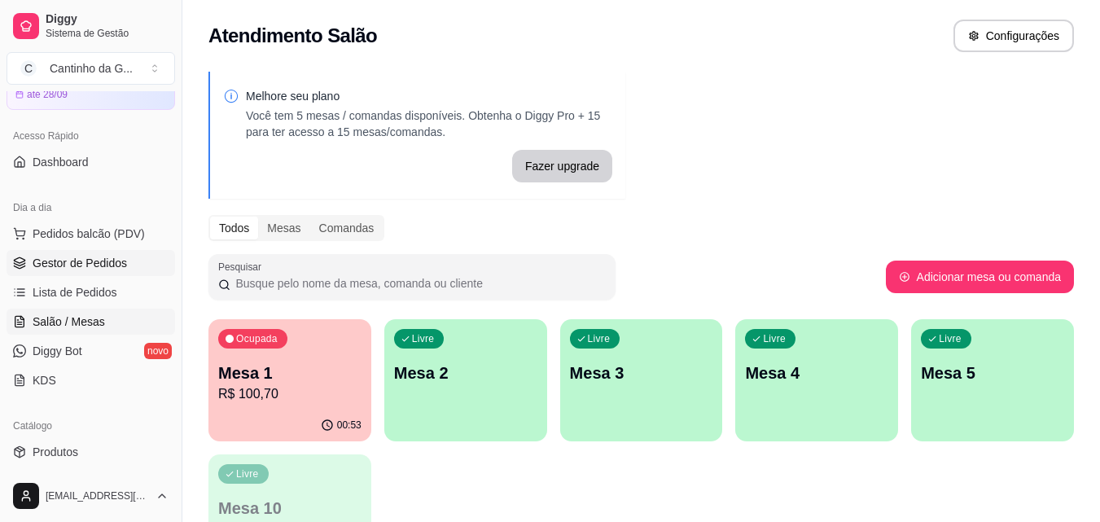
click at [118, 261] on span "Gestor de Pedidos" at bounding box center [80, 263] width 94 height 16
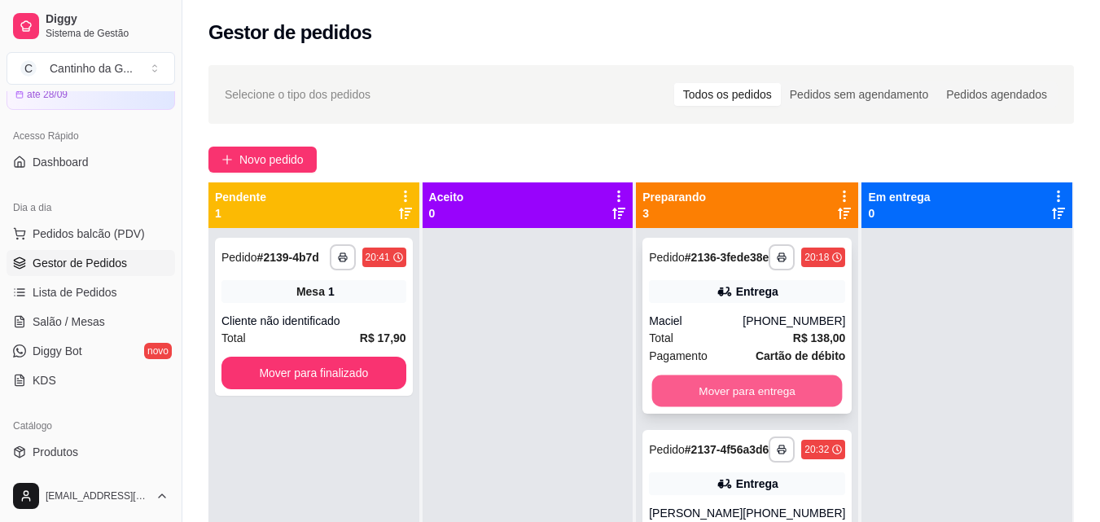
click at [781, 401] on button "Mover para entrega" at bounding box center [747, 392] width 191 height 32
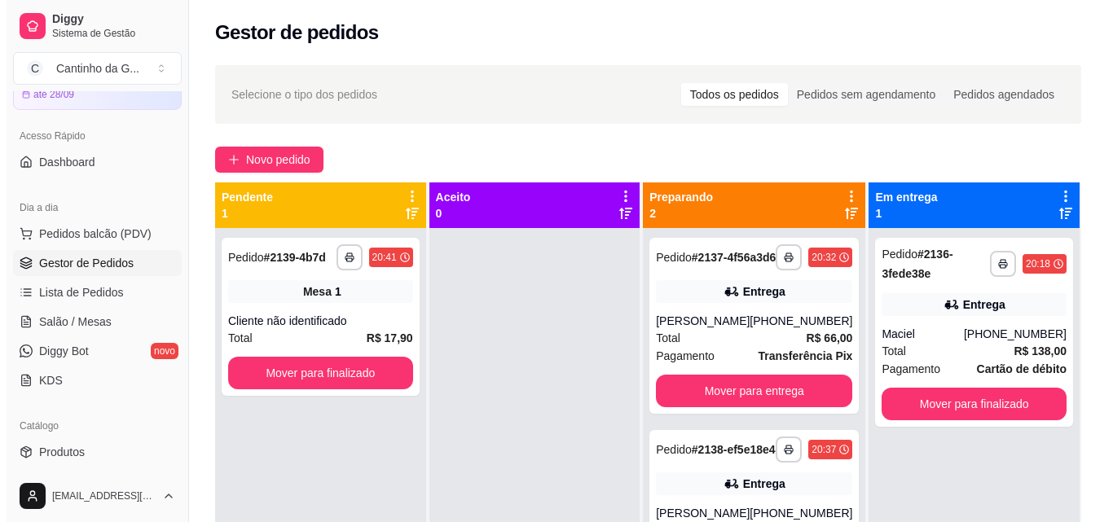
scroll to position [46, 0]
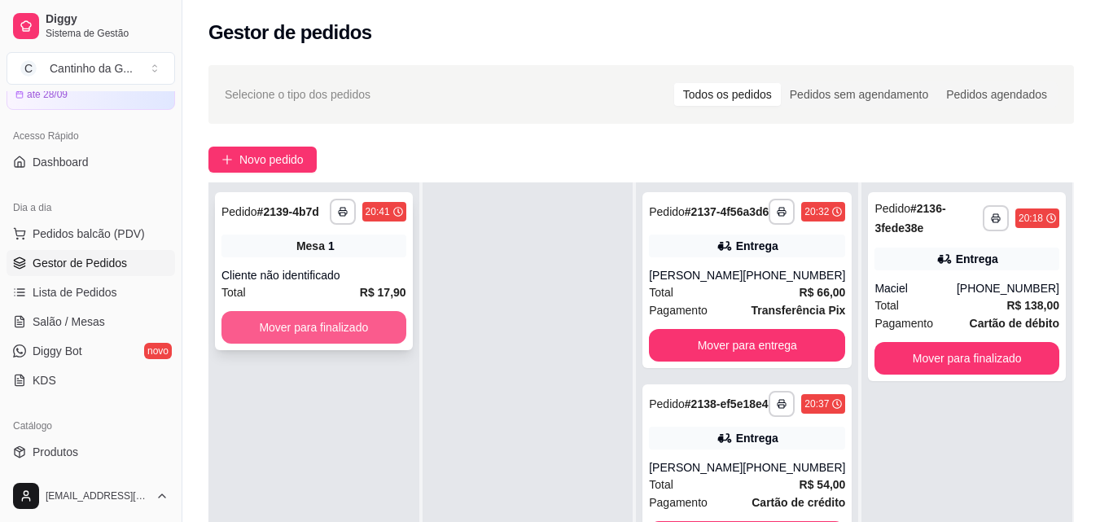
click at [341, 323] on button "Mover para finalizado" at bounding box center [314, 327] width 185 height 33
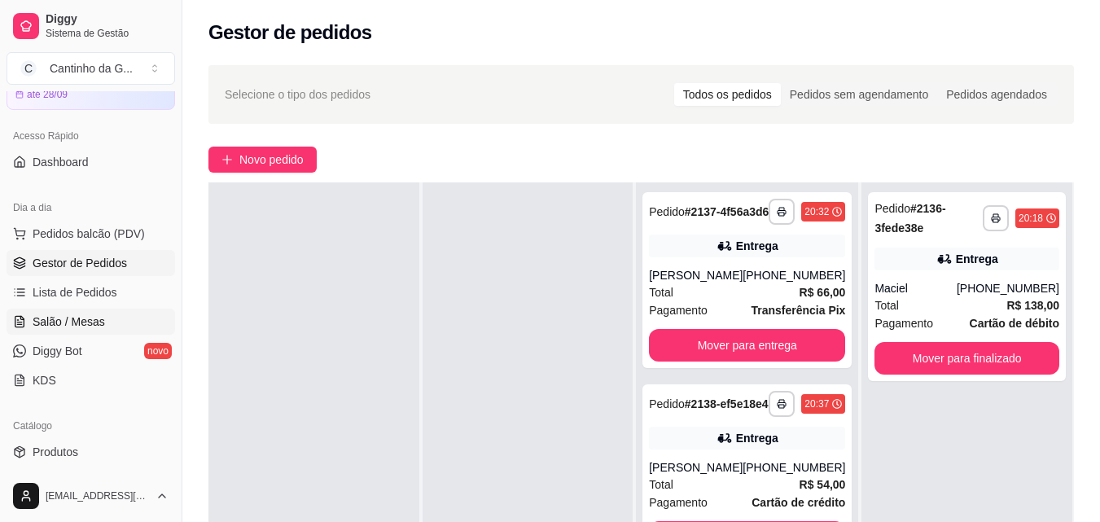
click at [123, 324] on link "Salão / Mesas" at bounding box center [91, 322] width 169 height 26
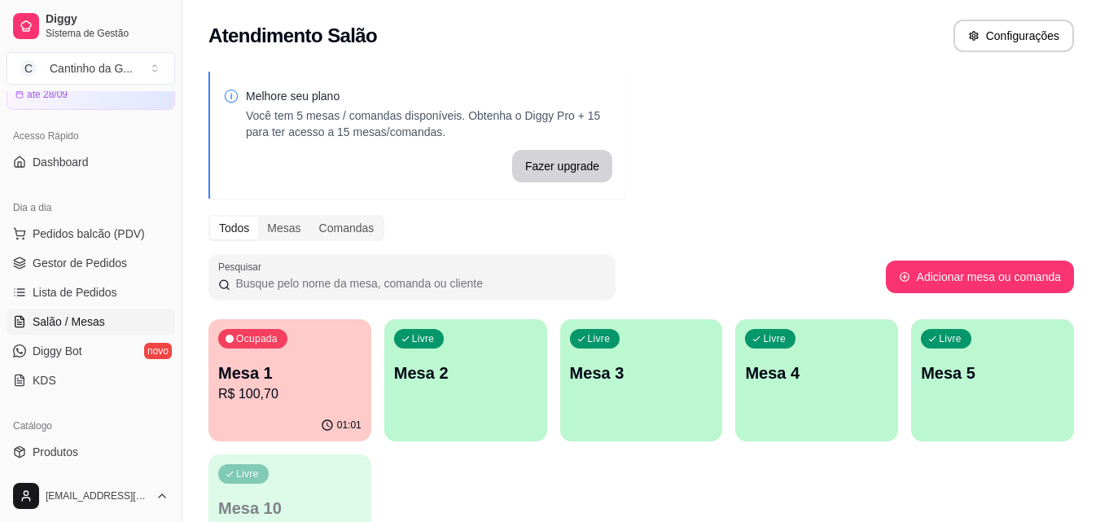
click at [288, 384] on div "Mesa 1 R$ 100,70" at bounding box center [289, 383] width 143 height 42
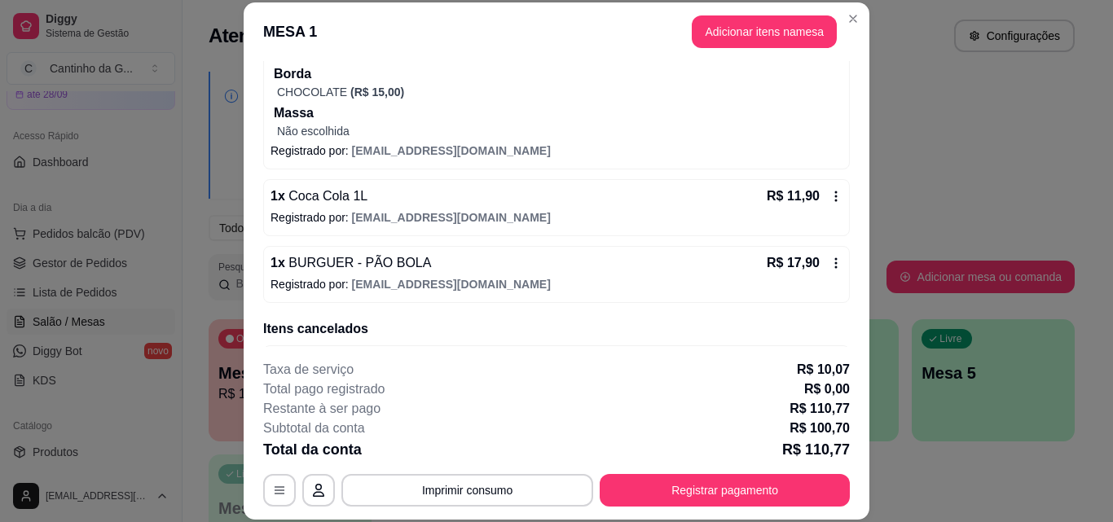
scroll to position [407, 0]
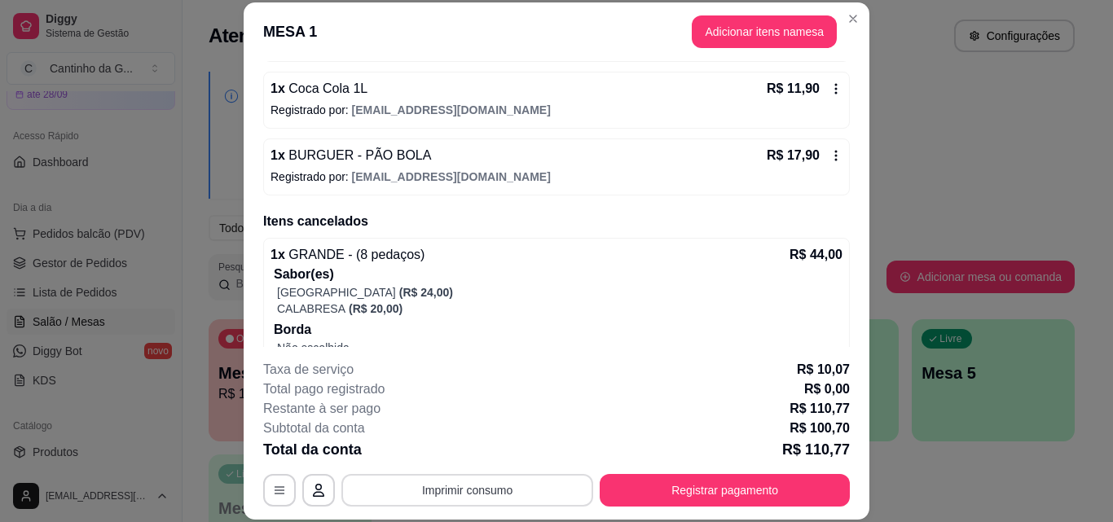
click at [494, 496] on button "Imprimir consumo" at bounding box center [467, 490] width 252 height 33
click at [493, 457] on button "IMPRESSORA" at bounding box center [466, 453] width 118 height 26
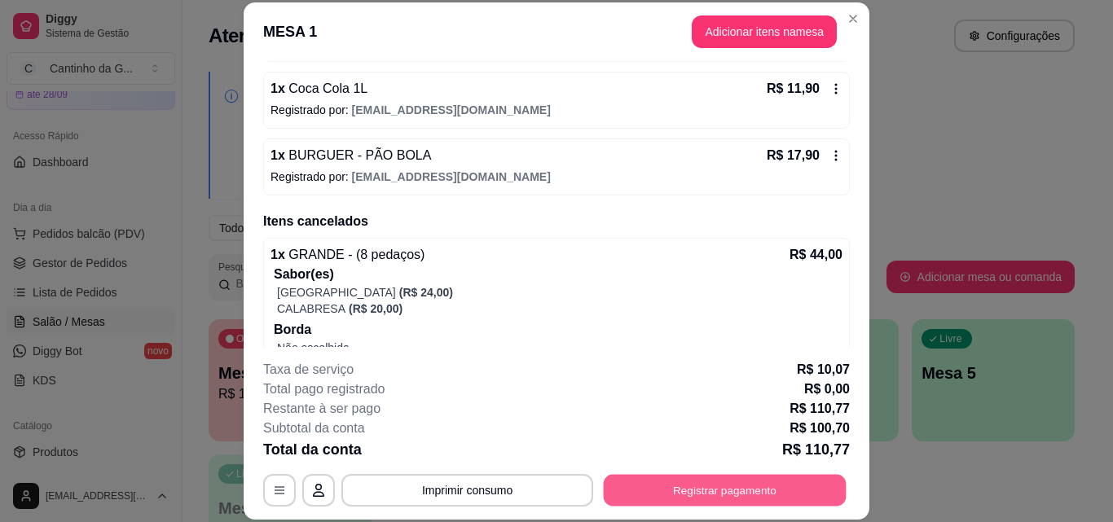
click at [763, 494] on button "Registrar pagamento" at bounding box center [725, 490] width 243 height 32
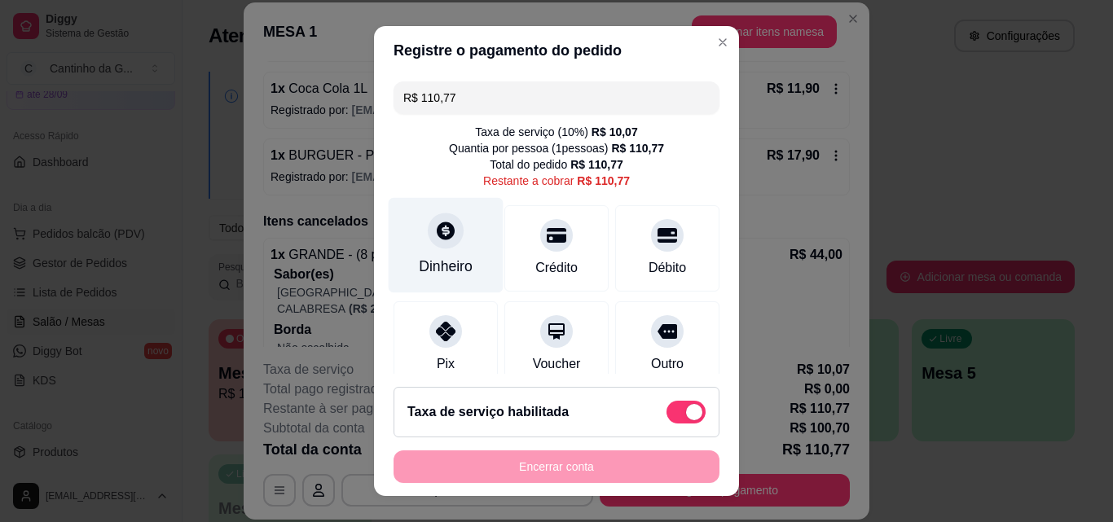
click at [449, 257] on div "Dinheiro" at bounding box center [446, 266] width 54 height 21
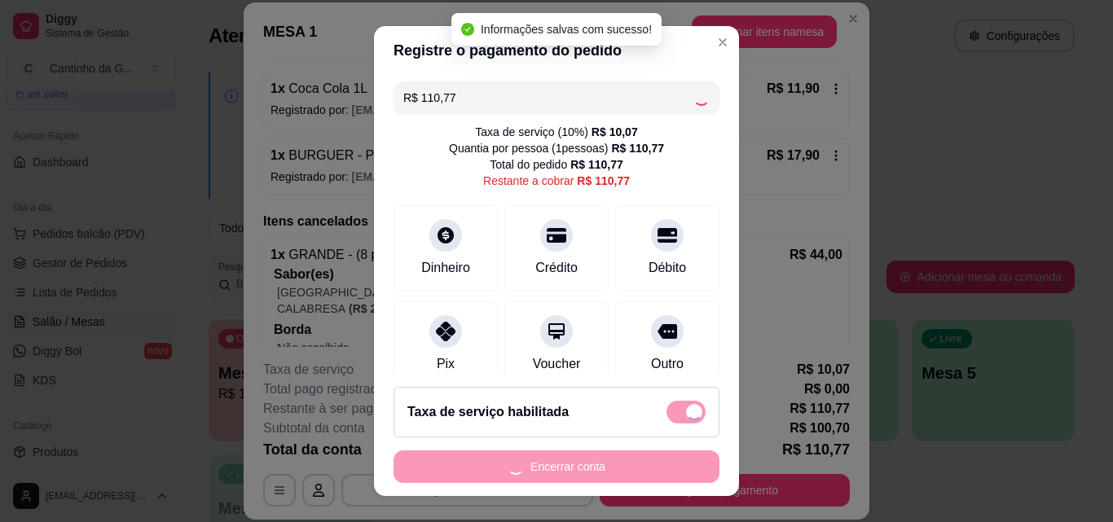
type input "R$ 0,00"
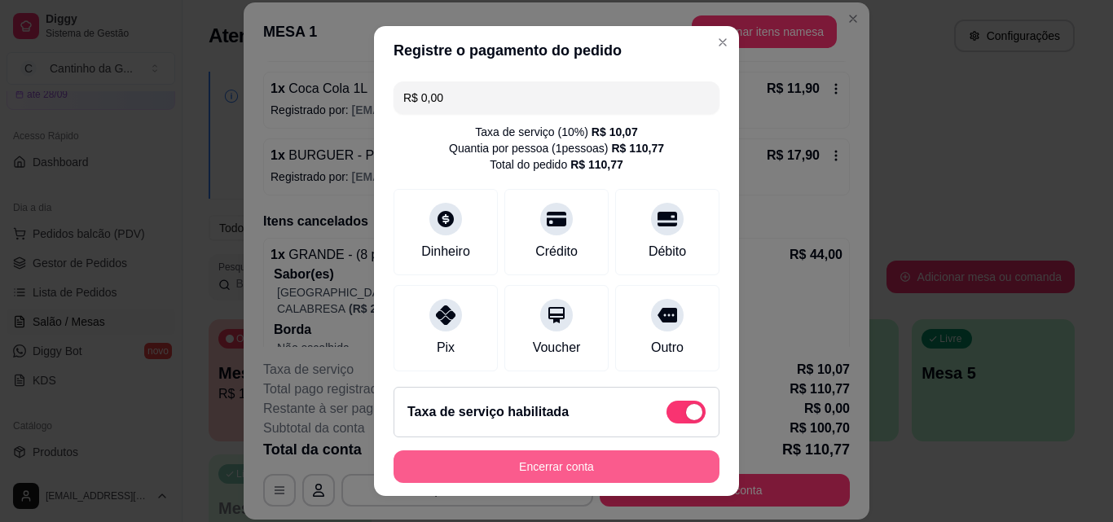
click at [654, 472] on button "Encerrar conta" at bounding box center [556, 466] width 326 height 33
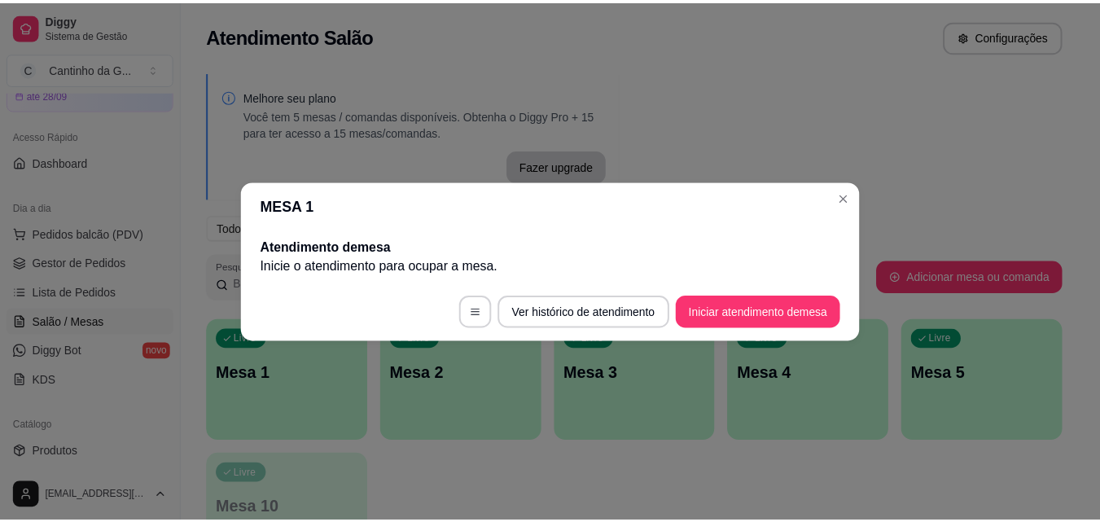
scroll to position [0, 0]
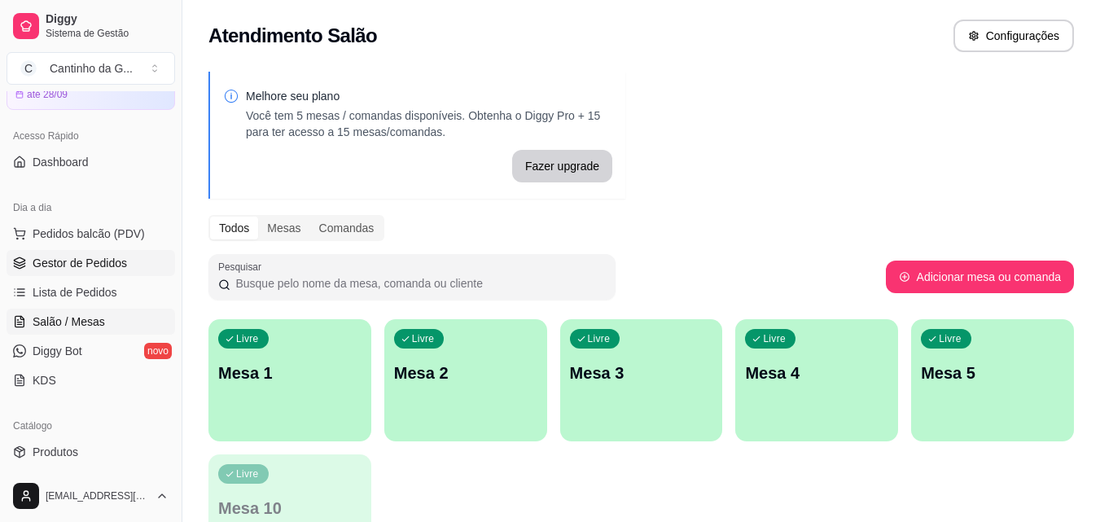
click at [122, 261] on span "Gestor de Pedidos" at bounding box center [80, 263] width 94 height 16
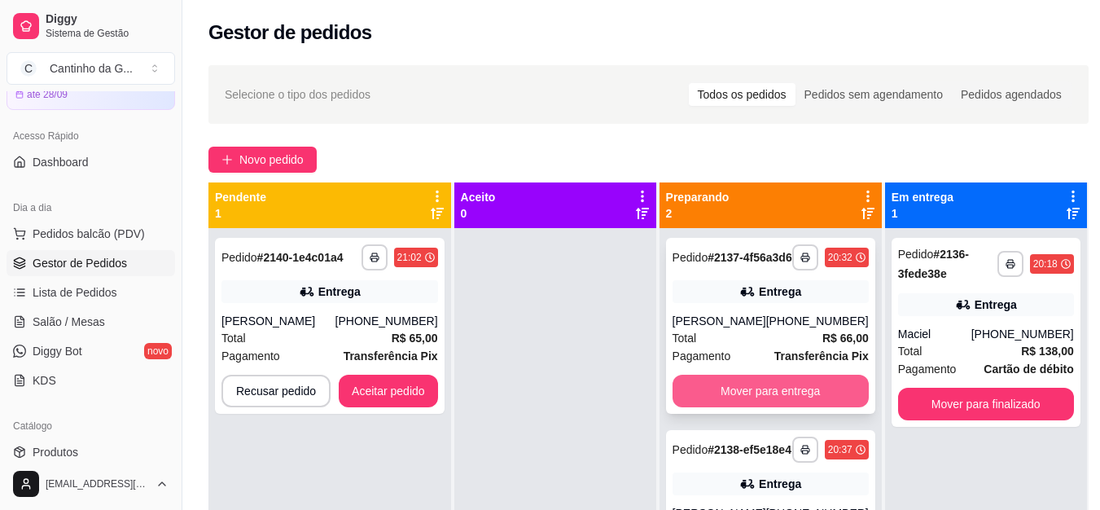
click at [774, 402] on button "Mover para entrega" at bounding box center [771, 391] width 196 height 33
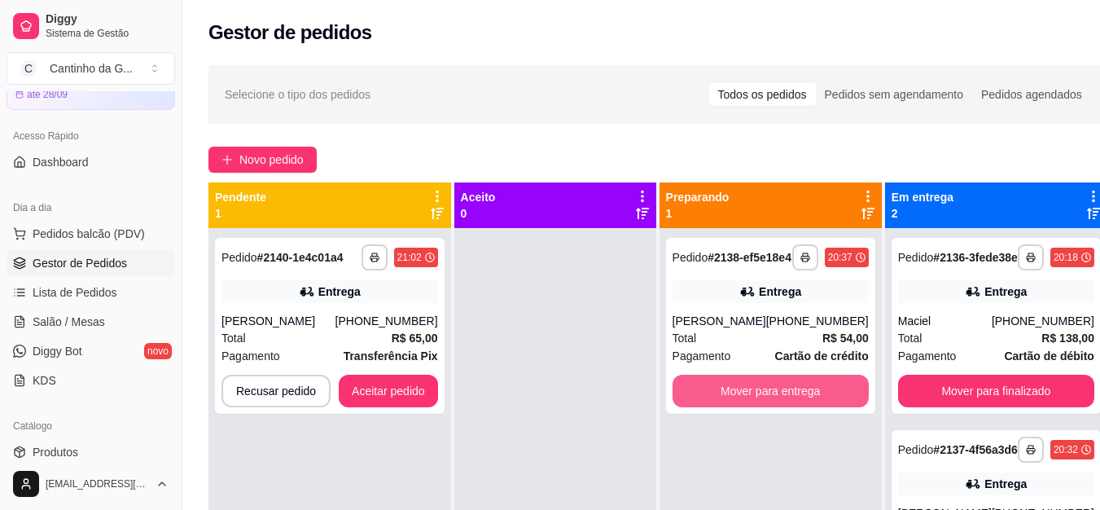
click at [774, 402] on button "Mover para entrega" at bounding box center [771, 391] width 196 height 33
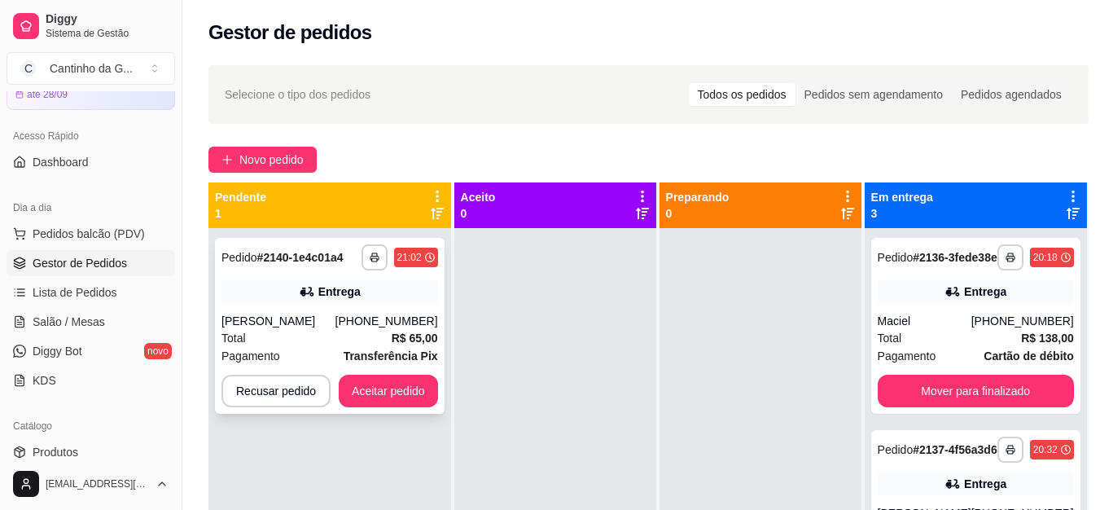
click at [428, 396] on button "Aceitar pedido" at bounding box center [388, 391] width 99 height 33
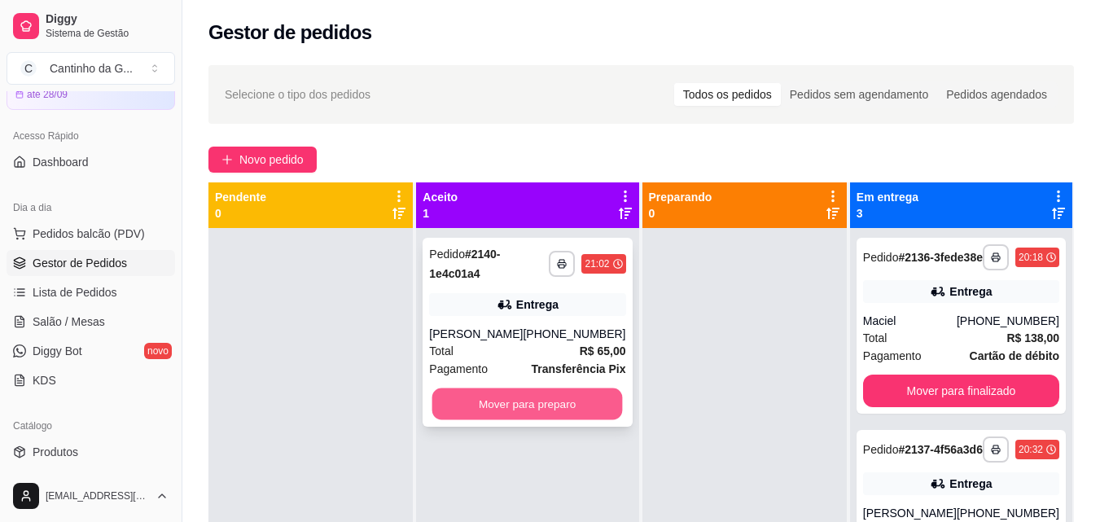
click at [545, 402] on button "Mover para preparo" at bounding box center [528, 405] width 191 height 32
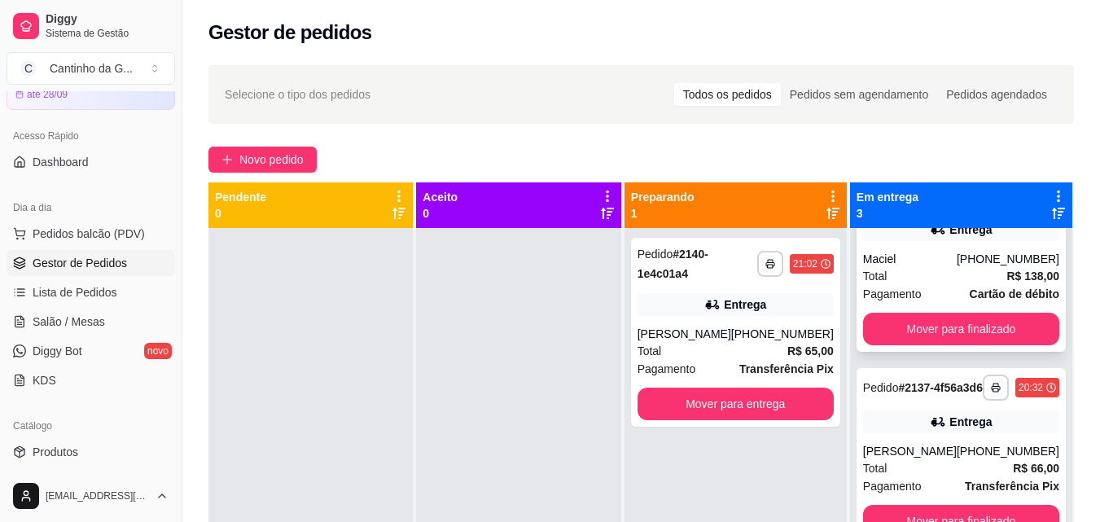
scroll to position [110, 0]
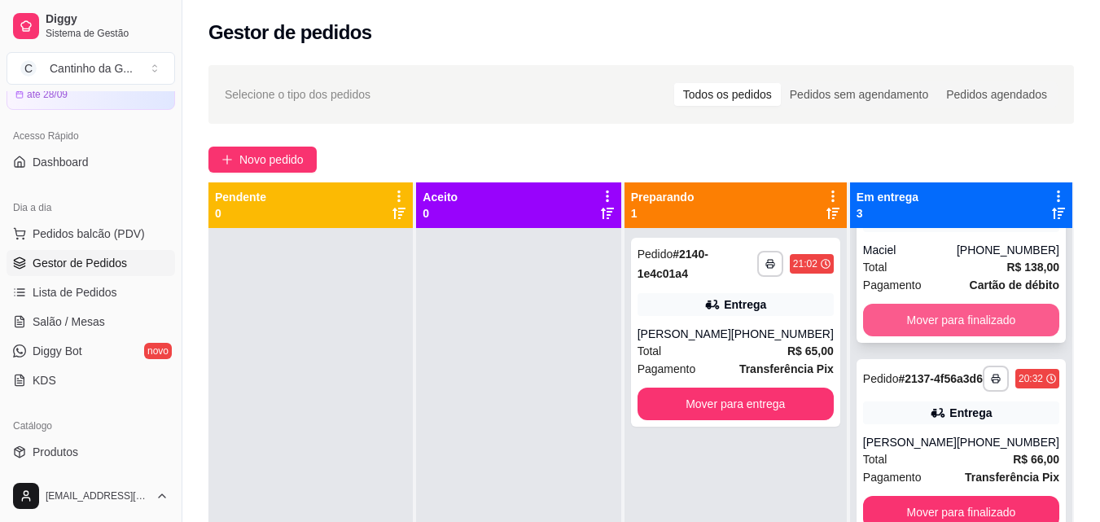
click at [1008, 304] on button "Mover para finalizado" at bounding box center [961, 320] width 196 height 33
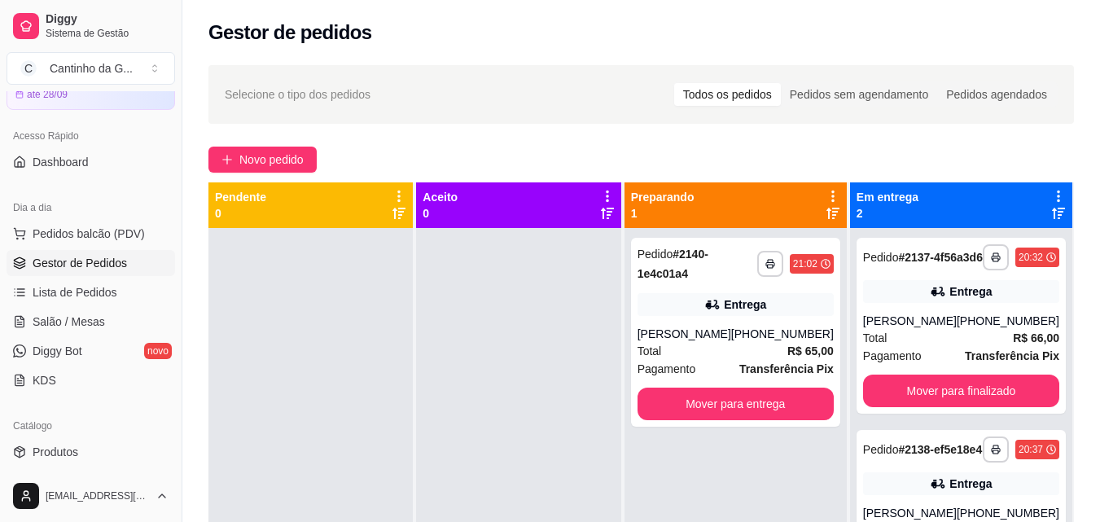
scroll to position [0, 0]
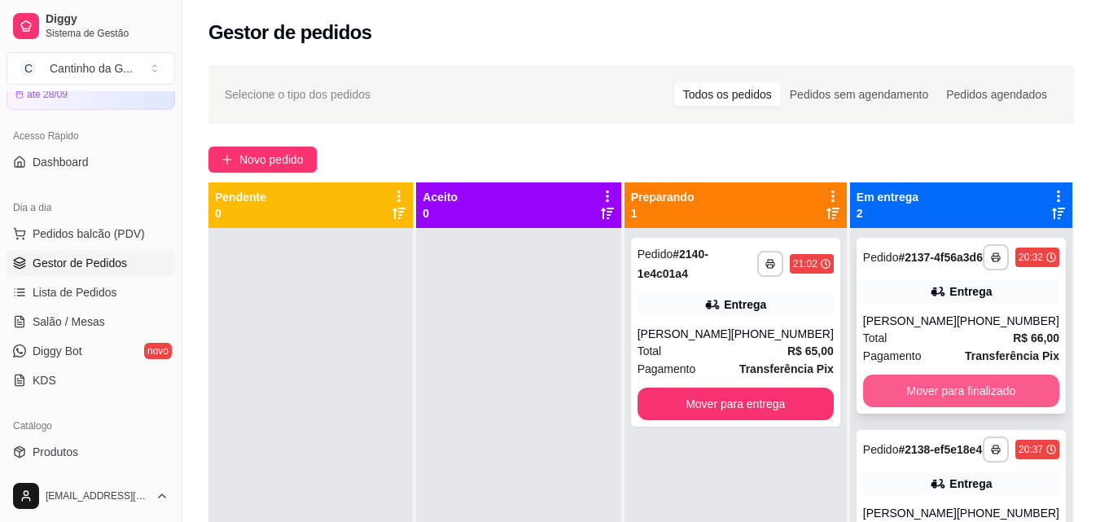
click at [1002, 398] on button "Mover para finalizado" at bounding box center [961, 391] width 196 height 33
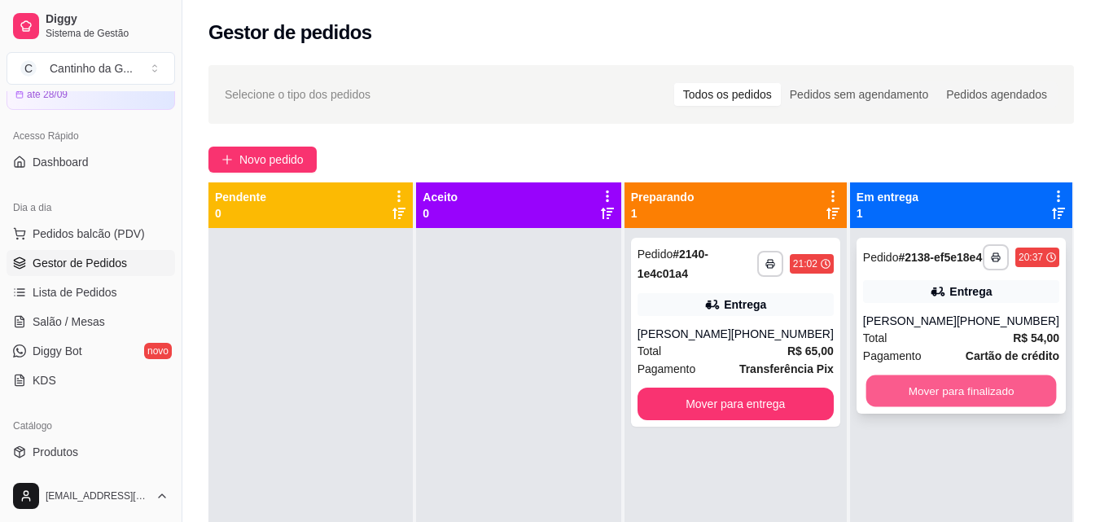
click at [1000, 403] on button "Mover para finalizado" at bounding box center [961, 392] width 191 height 32
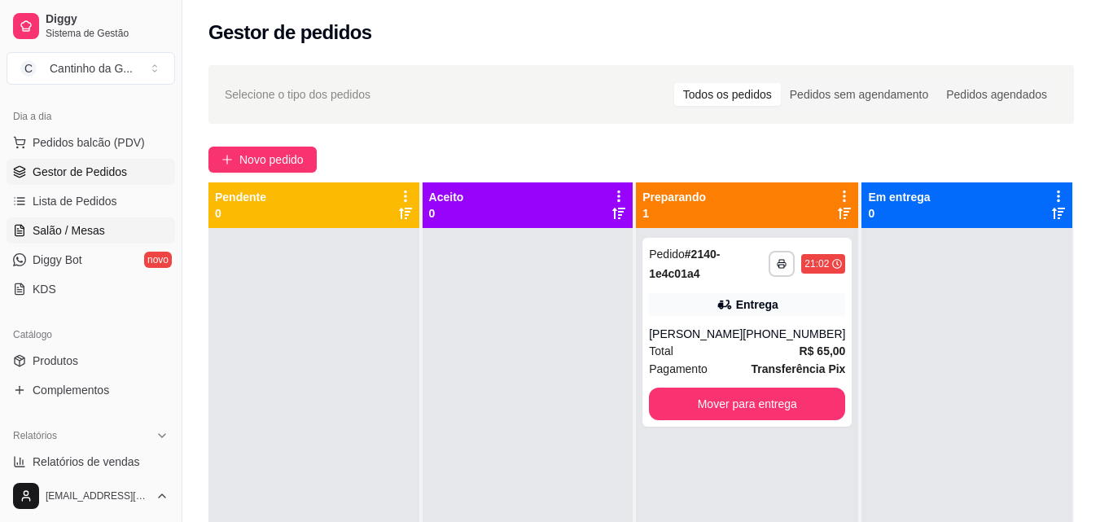
scroll to position [407, 0]
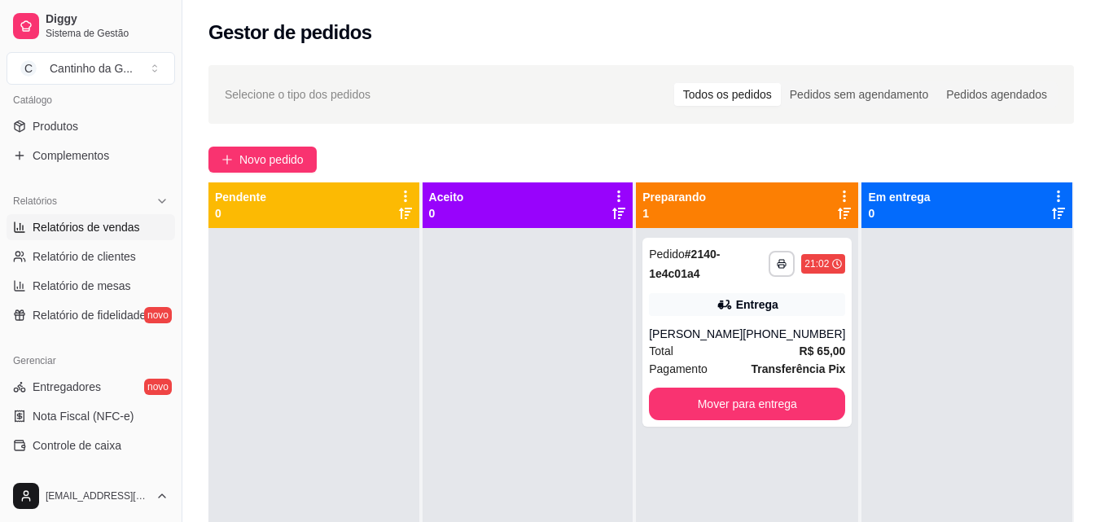
click at [121, 226] on span "Relatórios de vendas" at bounding box center [87, 227] width 108 height 16
select select "ALL"
select select "0"
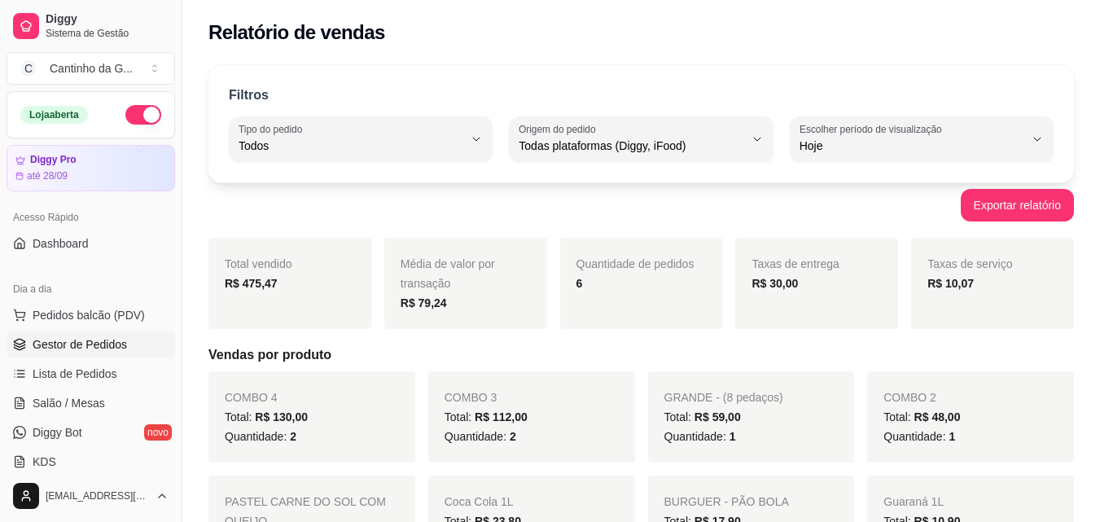
click at [88, 339] on span "Gestor de Pedidos" at bounding box center [80, 344] width 94 height 16
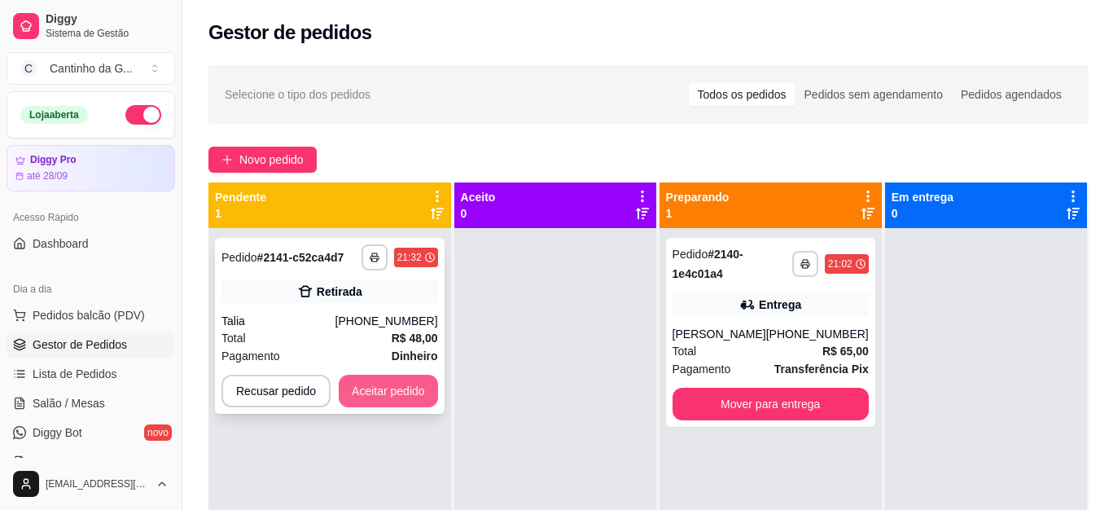
click at [405, 388] on button "Aceitar pedido" at bounding box center [388, 391] width 99 height 33
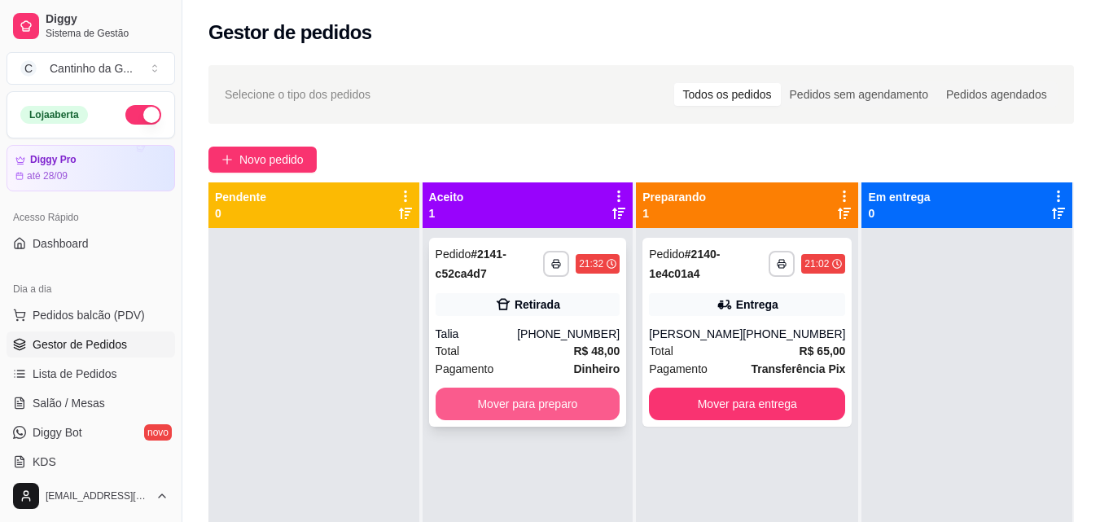
click at [559, 395] on button "Mover para preparo" at bounding box center [528, 404] width 185 height 33
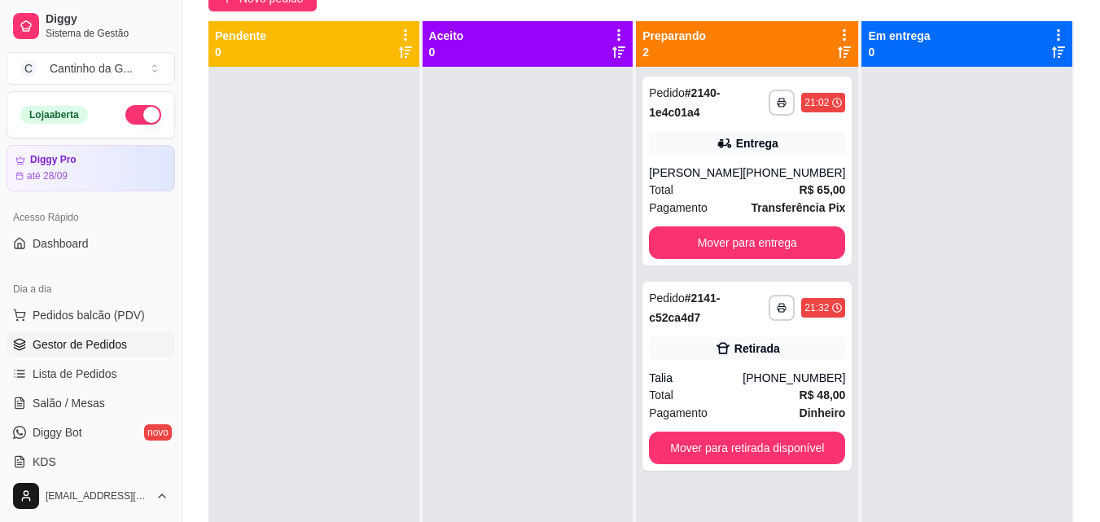
scroll to position [163, 0]
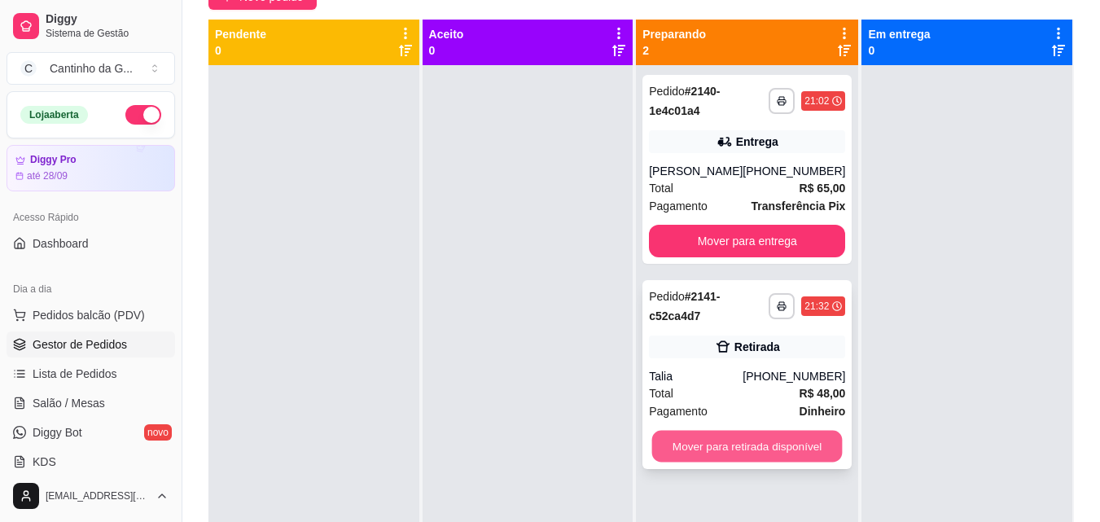
click at [716, 450] on button "Mover para retirada disponível" at bounding box center [747, 447] width 191 height 32
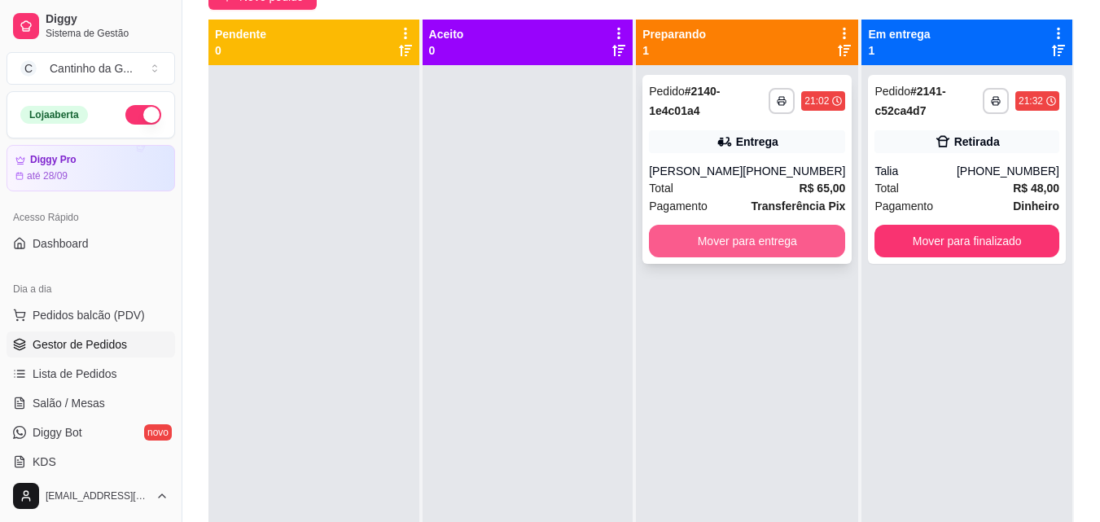
click at [766, 248] on button "Mover para entrega" at bounding box center [747, 241] width 196 height 33
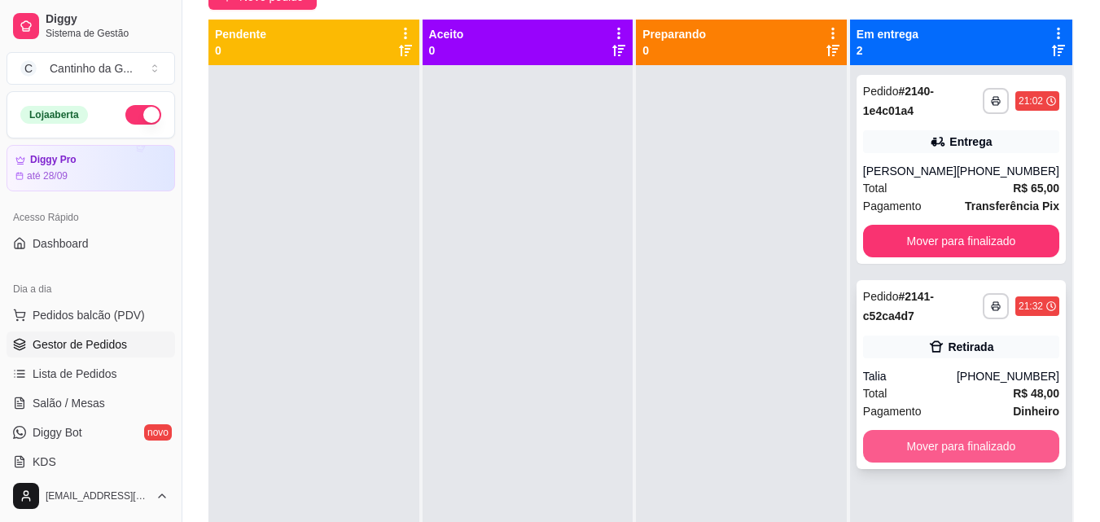
click at [981, 455] on button "Mover para finalizado" at bounding box center [961, 446] width 196 height 33
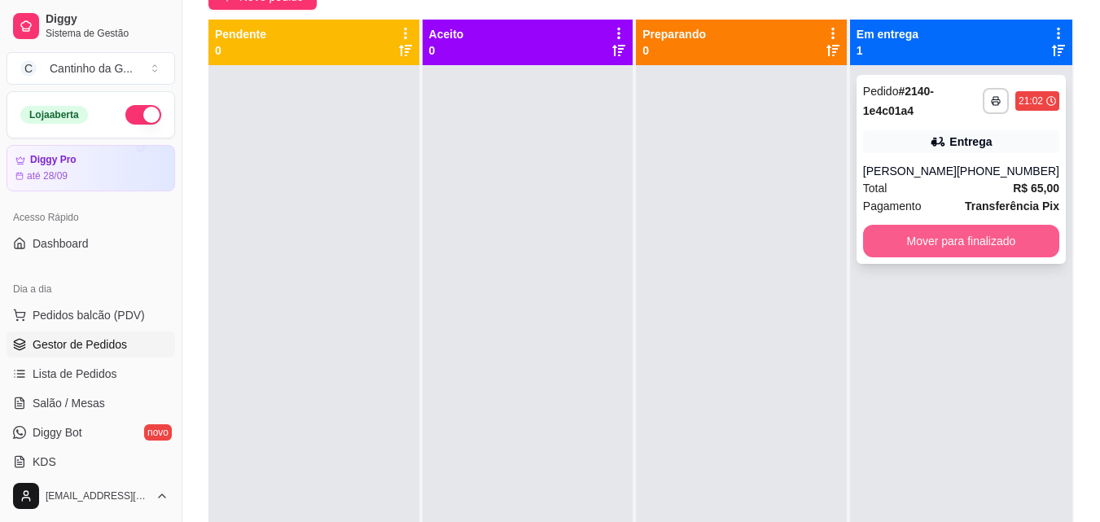
click at [981, 236] on button "Mover para finalizado" at bounding box center [961, 241] width 196 height 33
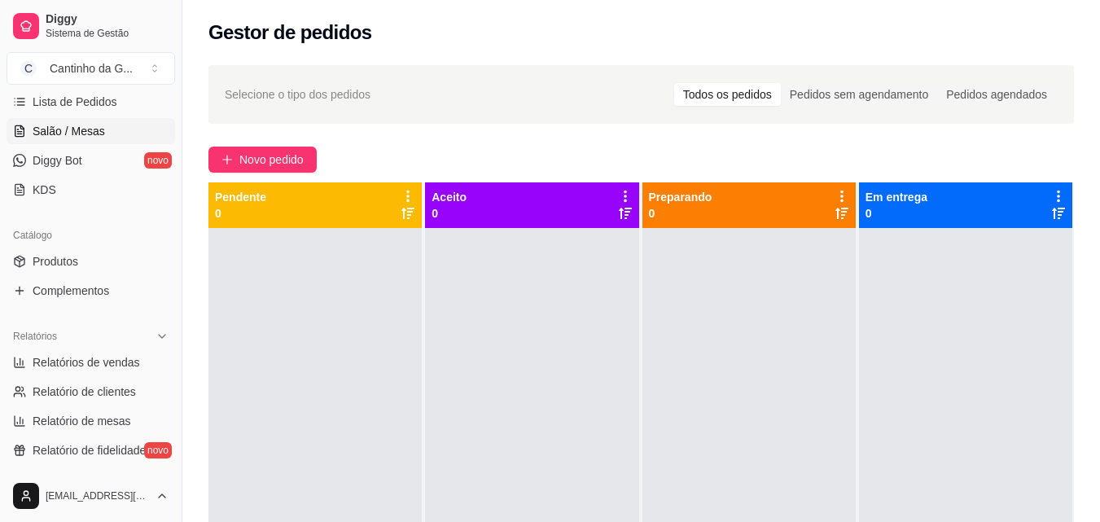
scroll to position [326, 0]
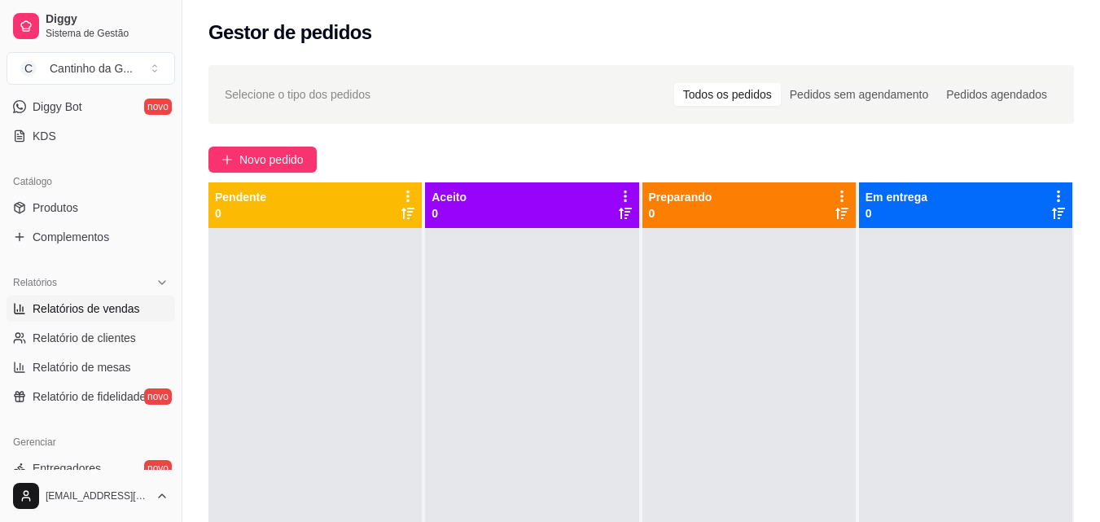
click at [103, 312] on span "Relatórios de vendas" at bounding box center [87, 309] width 108 height 16
select select "ALL"
select select "0"
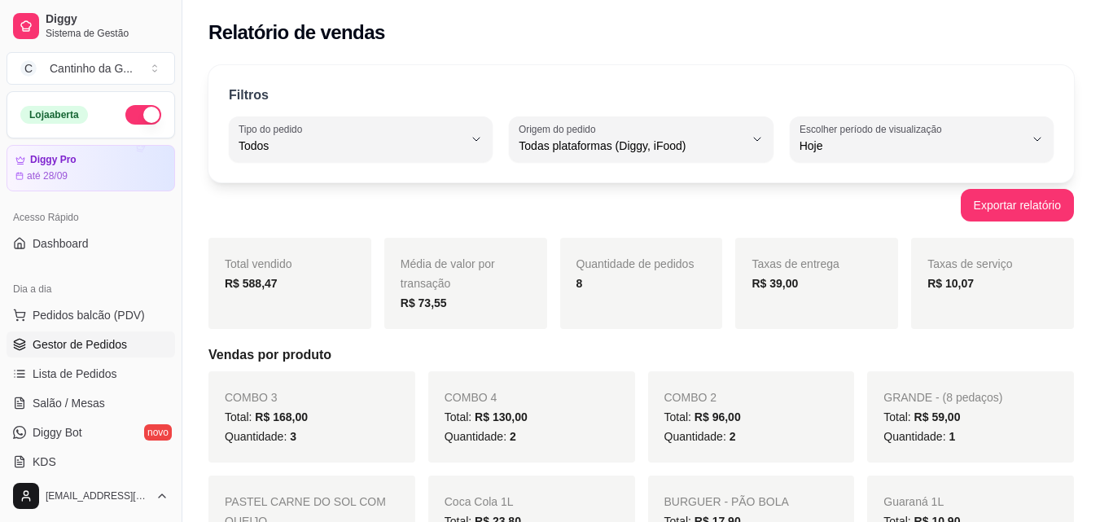
click at [131, 339] on link "Gestor de Pedidos" at bounding box center [91, 345] width 169 height 26
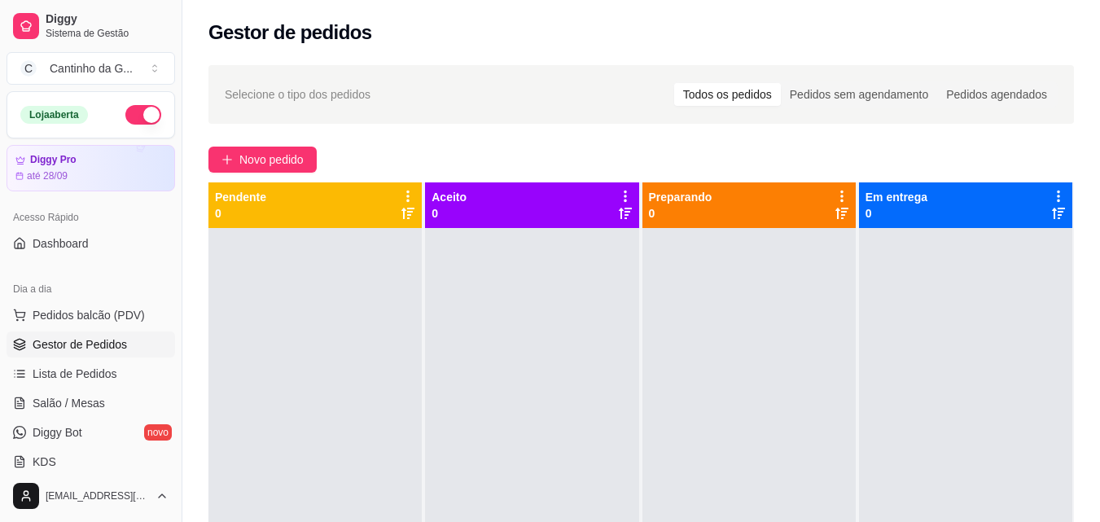
click at [556, 134] on div "Selecione o tipo dos pedidos Todos os pedidos Pedidos sem agendamento Pedidos a…" at bounding box center [641, 389] width 918 height 669
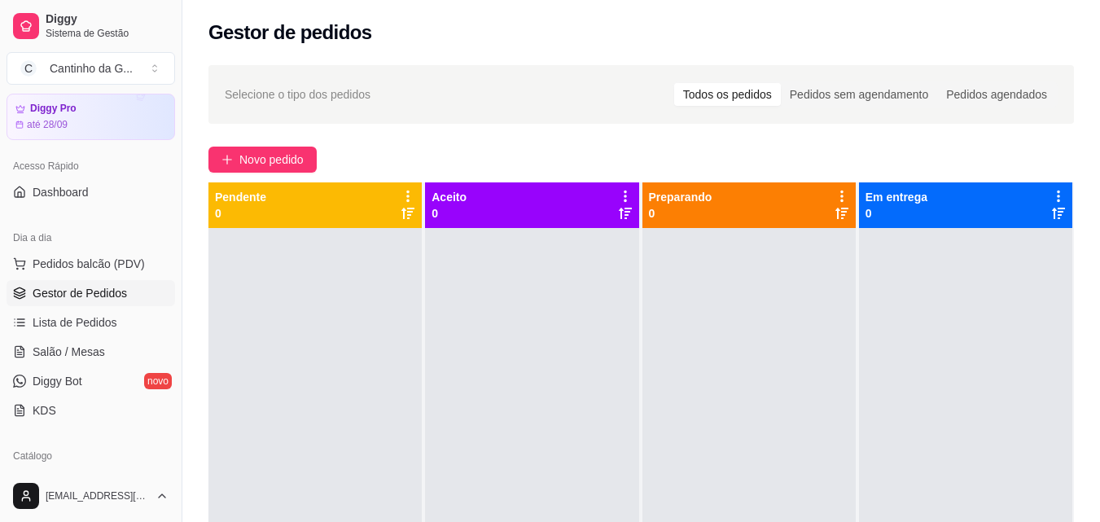
scroll to position [244, 0]
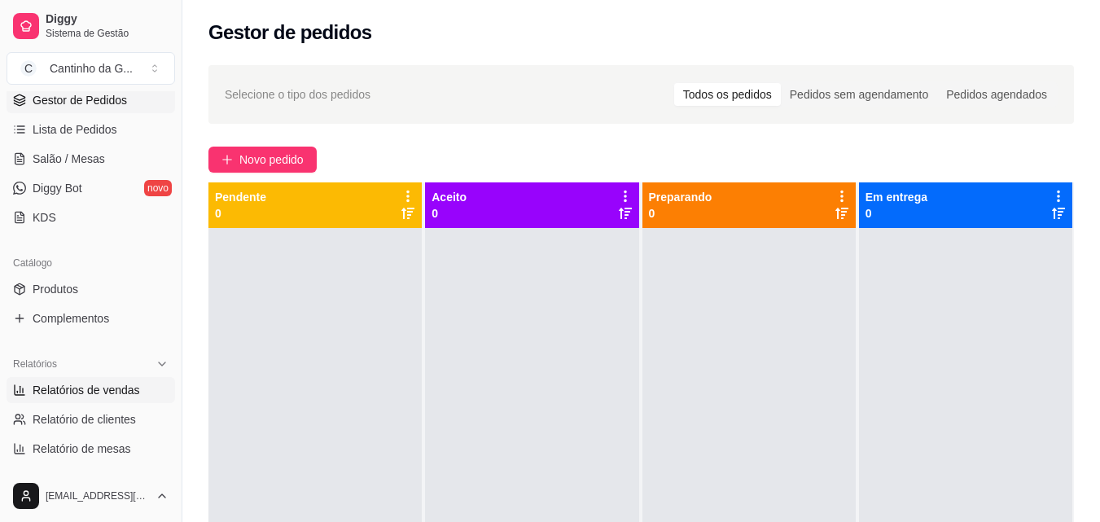
click at [88, 399] on link "Relatórios de vendas" at bounding box center [91, 390] width 169 height 26
select select "ALL"
select select "0"
